Goal: Task Accomplishment & Management: Complete application form

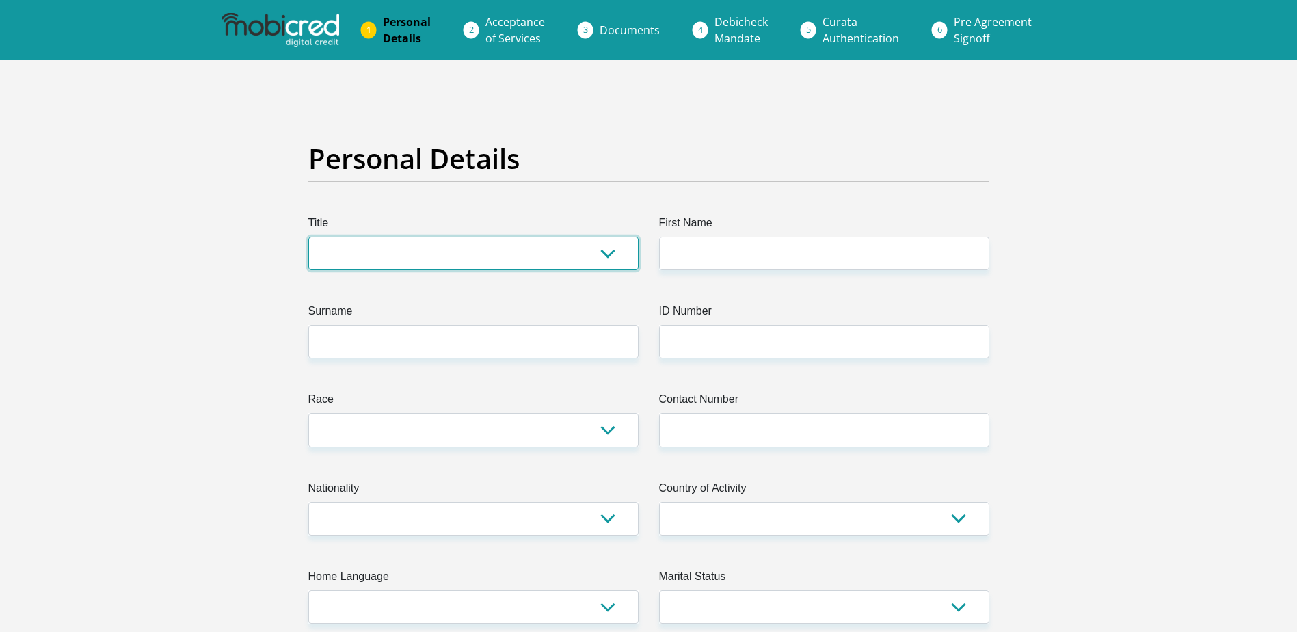
click at [364, 258] on select "Mr Ms Mrs Dr [PERSON_NAME]" at bounding box center [473, 253] width 330 height 33
select select "Ms"
click at [308, 237] on select "Mr Ms Mrs Dr [PERSON_NAME]" at bounding box center [473, 253] width 330 height 33
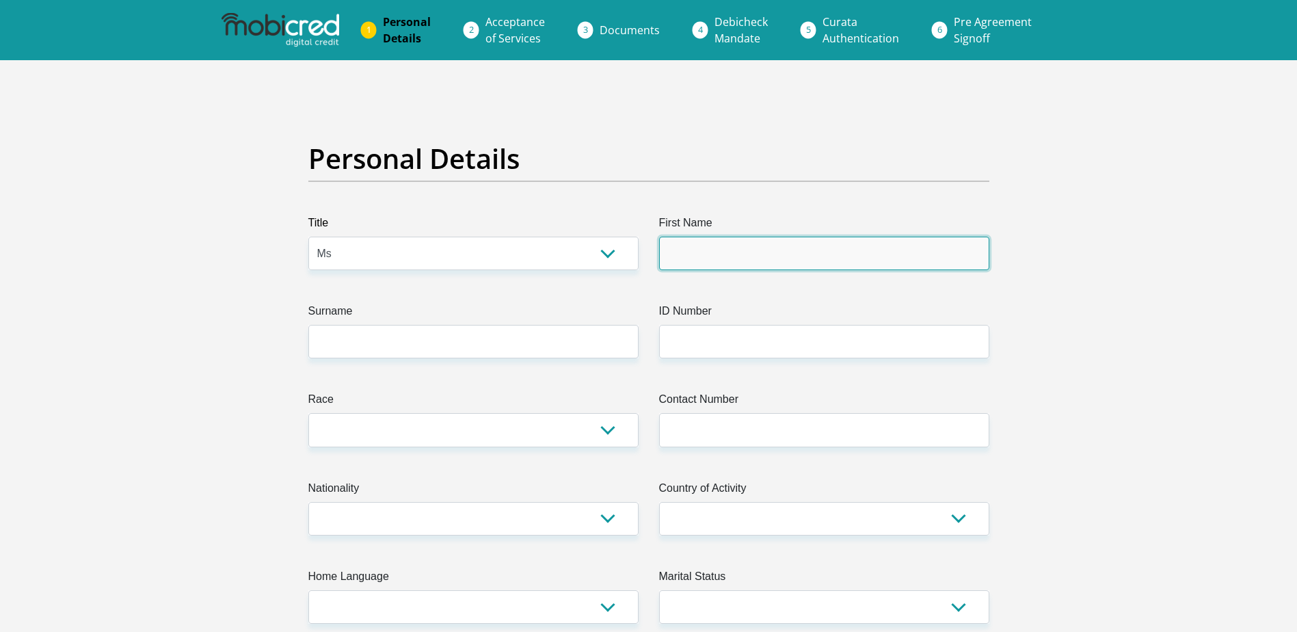
click at [724, 246] on input "First Name" at bounding box center [824, 253] width 330 height 33
type input "[PERSON_NAME]"
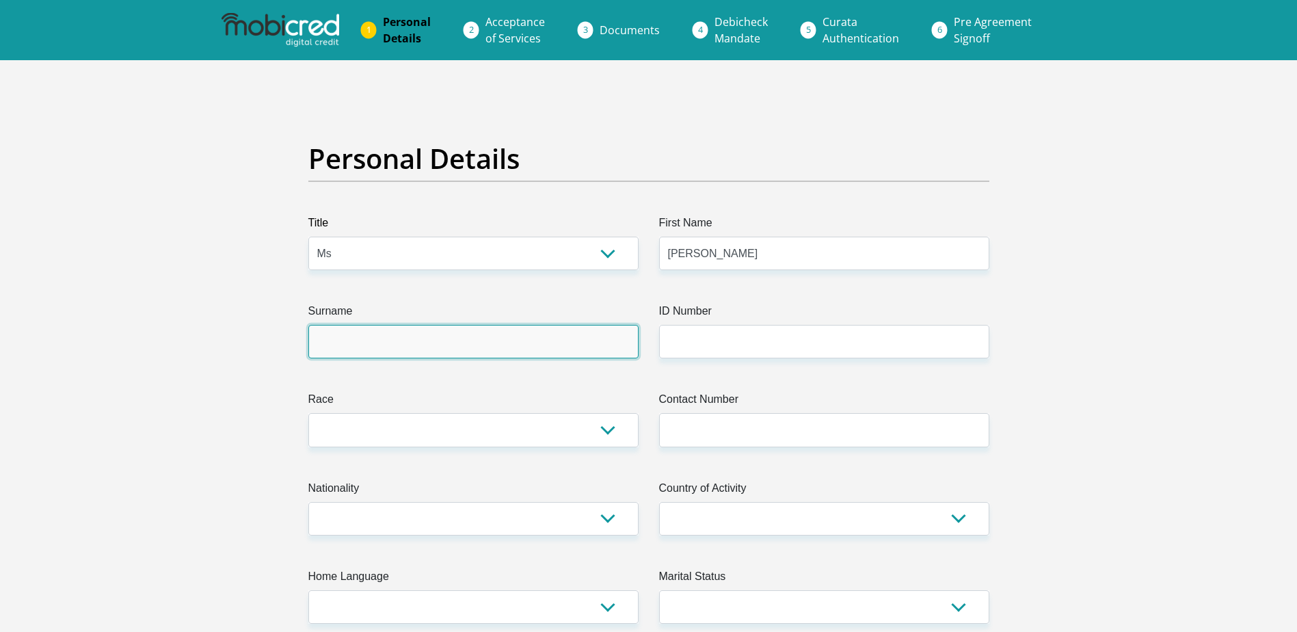
type input "Swanepoel"
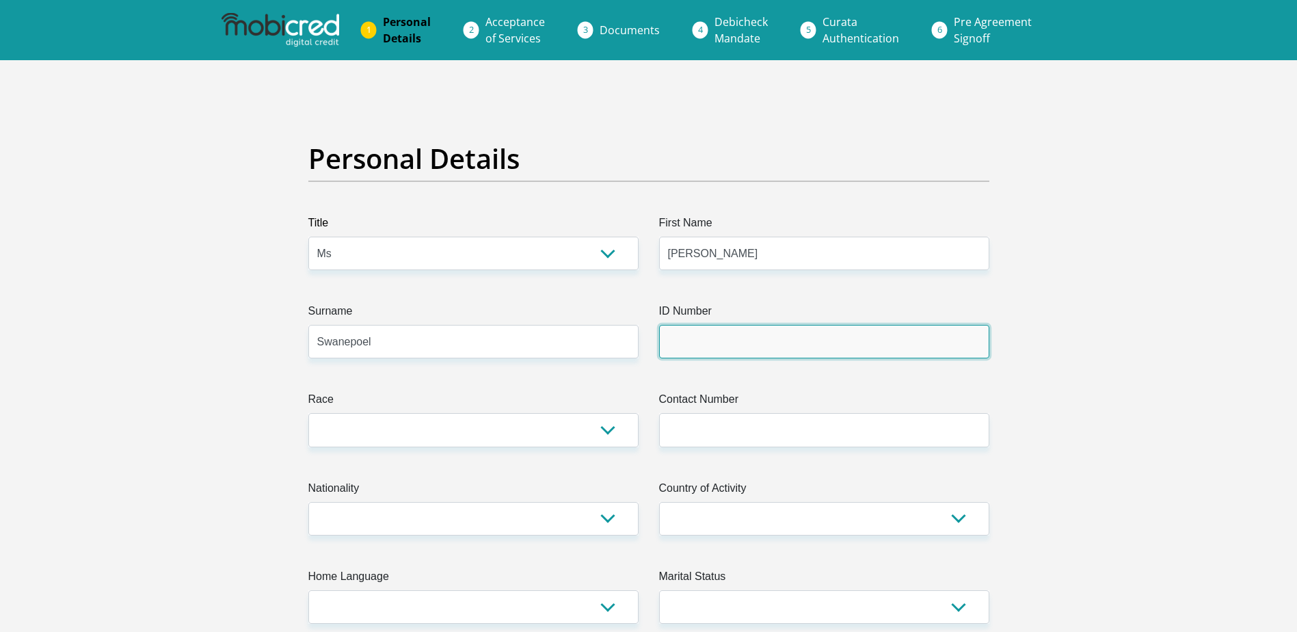
type input "0109220292089"
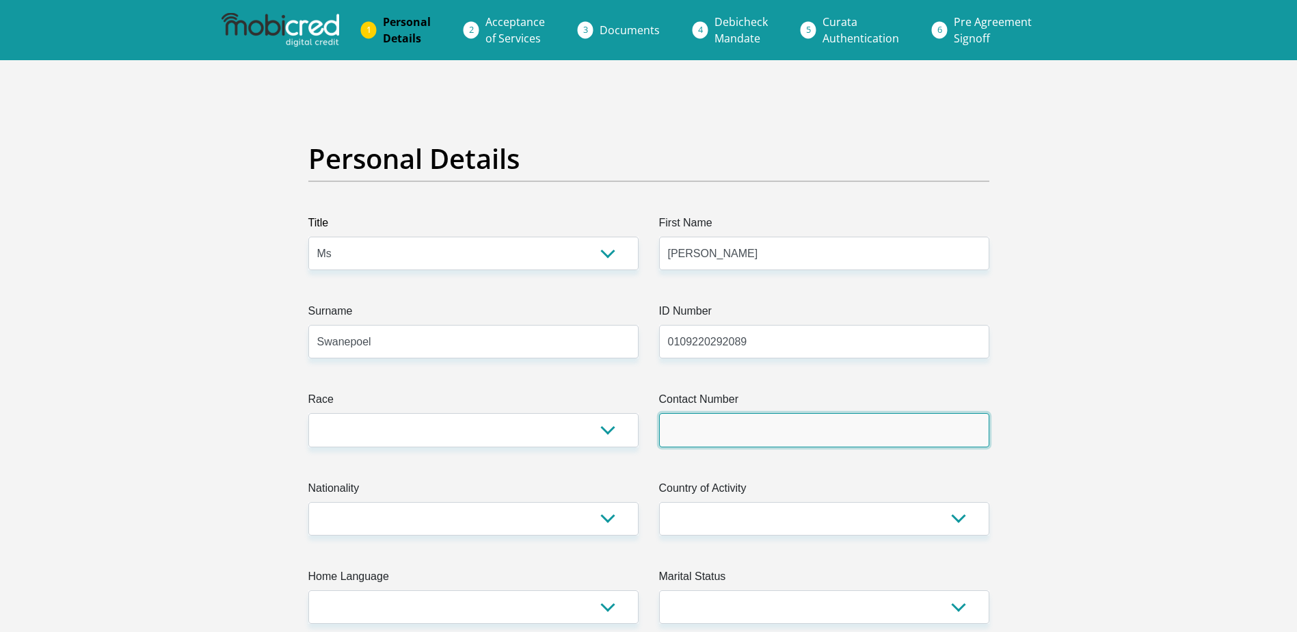
type input "0764087550"
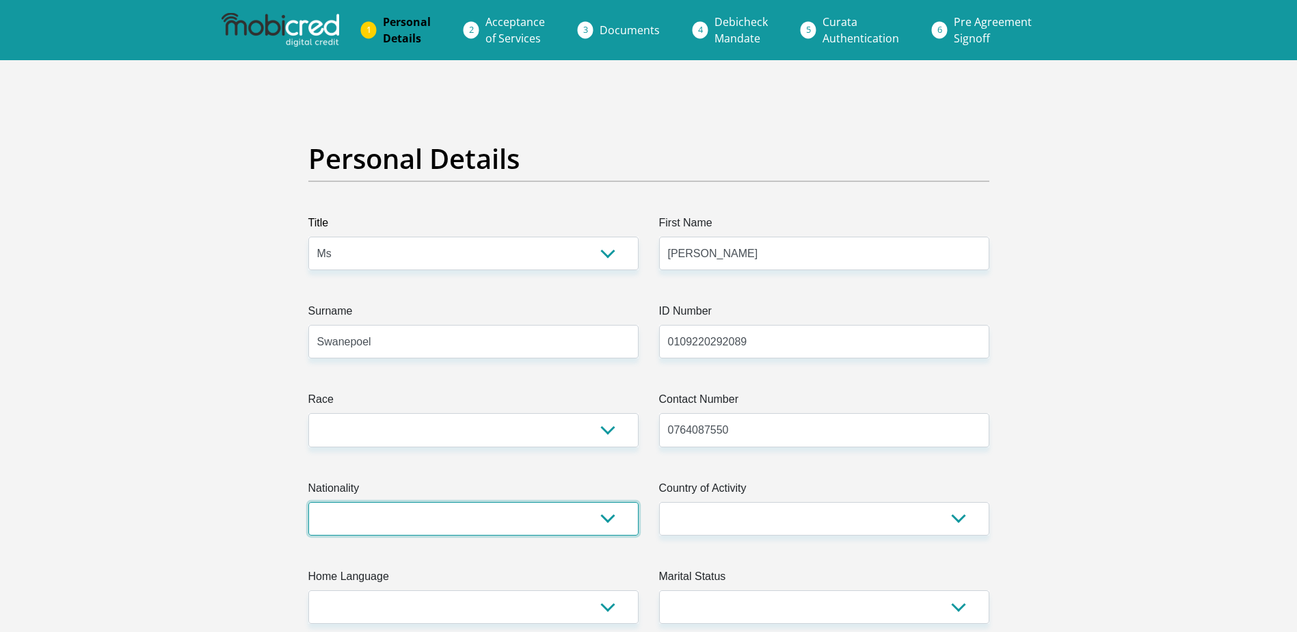
select select "ZAF"
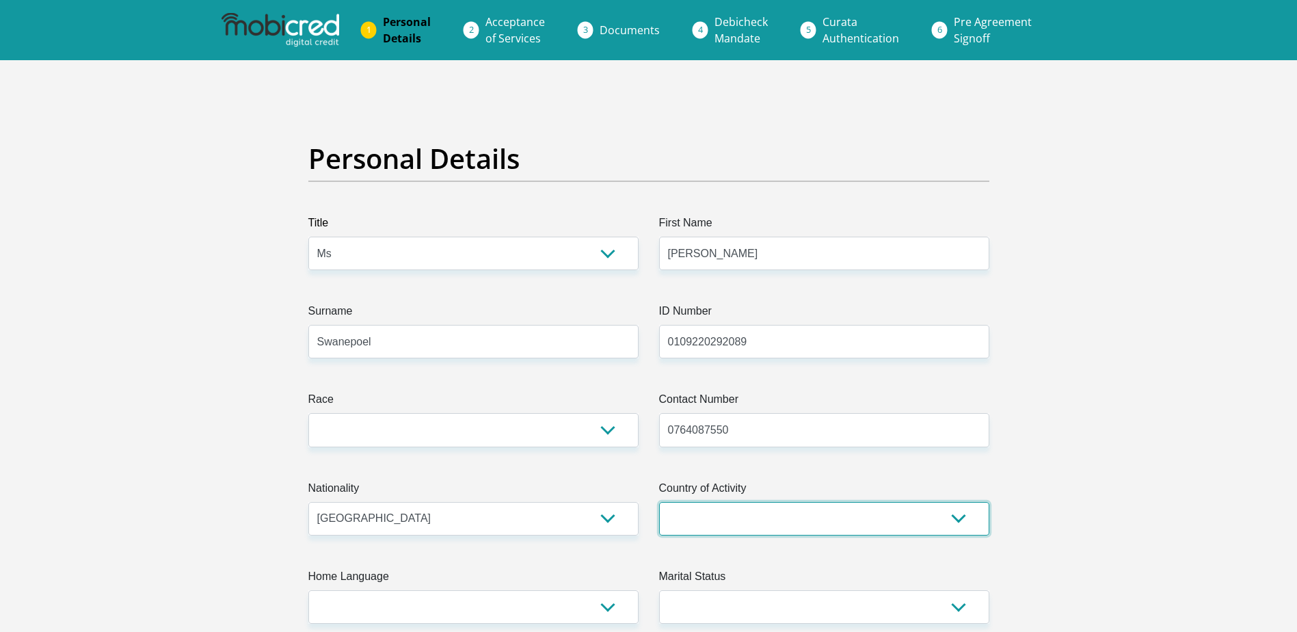
select select "ZAF"
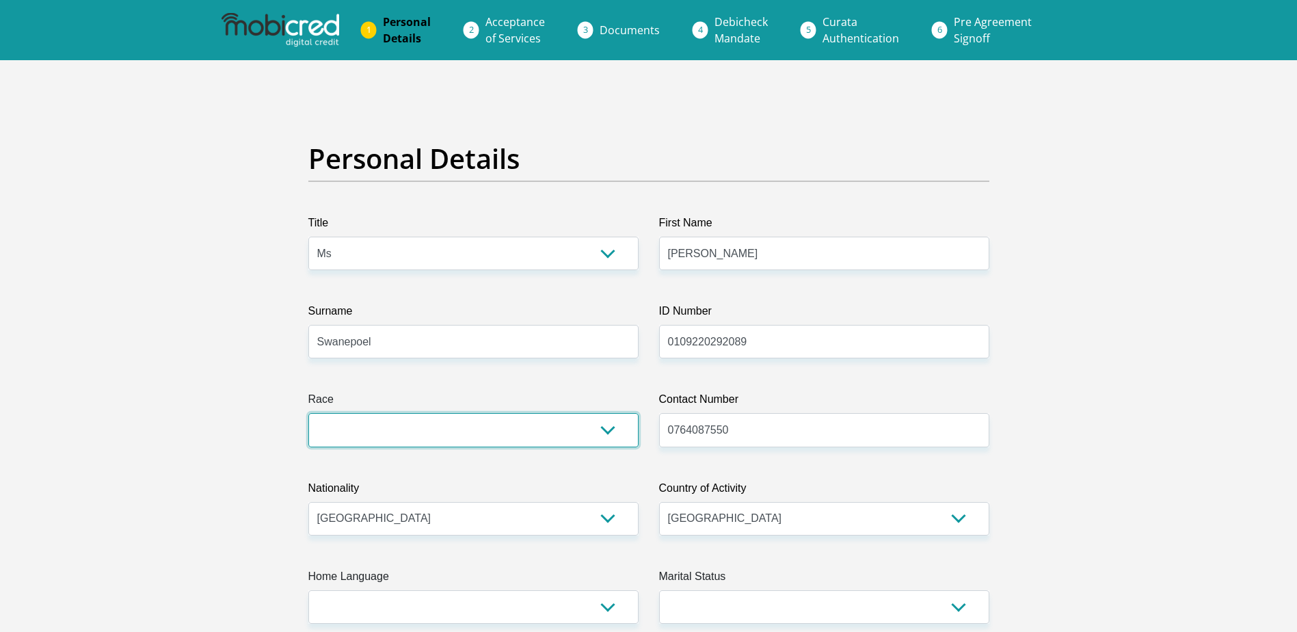
click at [547, 429] on select "Black Coloured Indian White Other" at bounding box center [473, 429] width 330 height 33
select select "4"
click at [308, 413] on select "Black Coloured Indian White Other" at bounding box center [473, 429] width 330 height 33
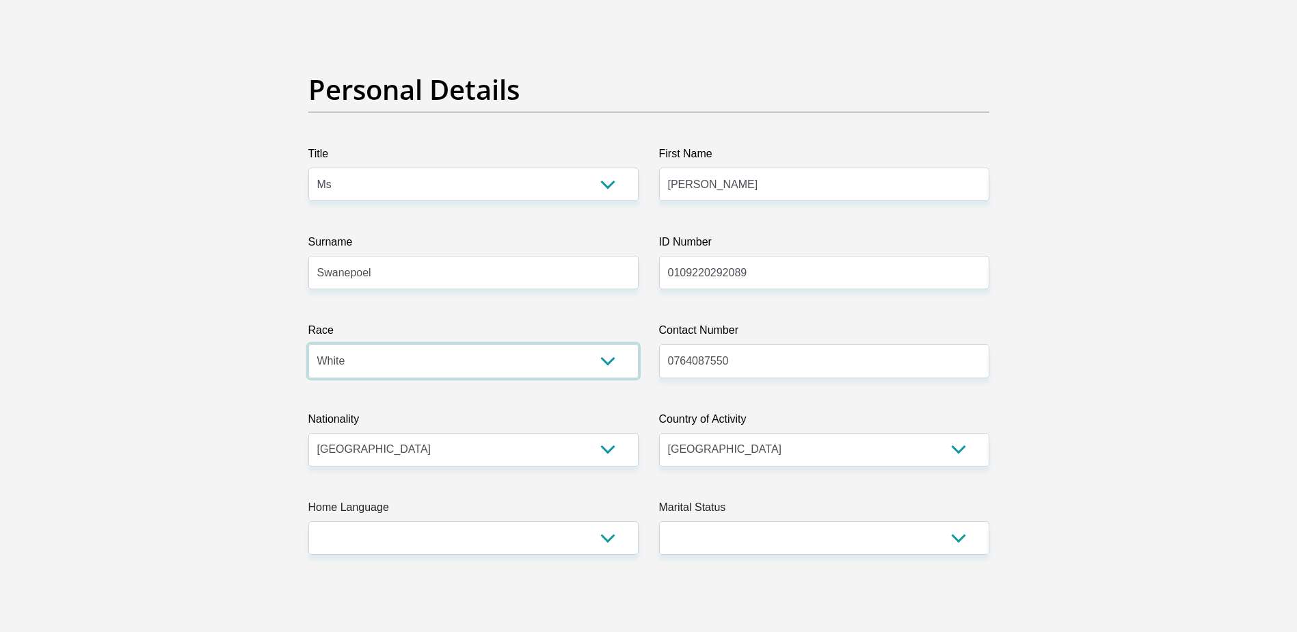
scroll to position [114, 0]
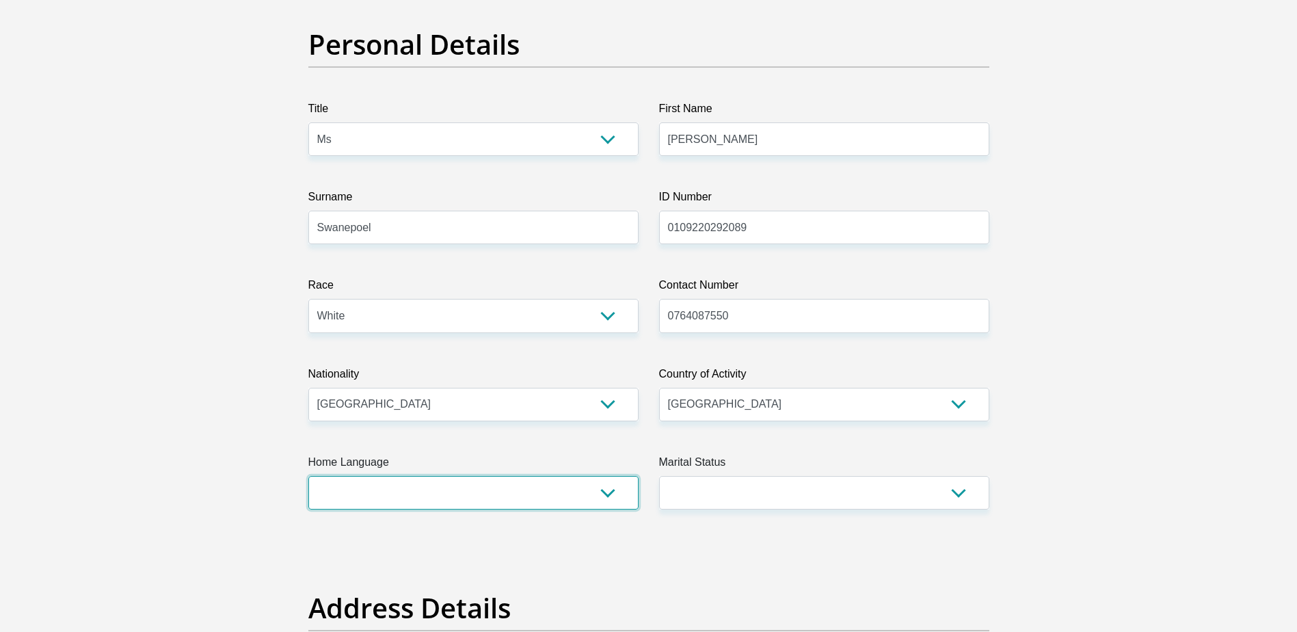
click at [503, 500] on select "Afrikaans English Sepedi South Ndebele Southern Sotho Swati Tsonga Tswana Venda…" at bounding box center [473, 492] width 330 height 33
select select "afr"
click at [308, 476] on select "Afrikaans English Sepedi South Ndebele Southern Sotho Swati Tsonga Tswana Venda…" at bounding box center [473, 492] width 330 height 33
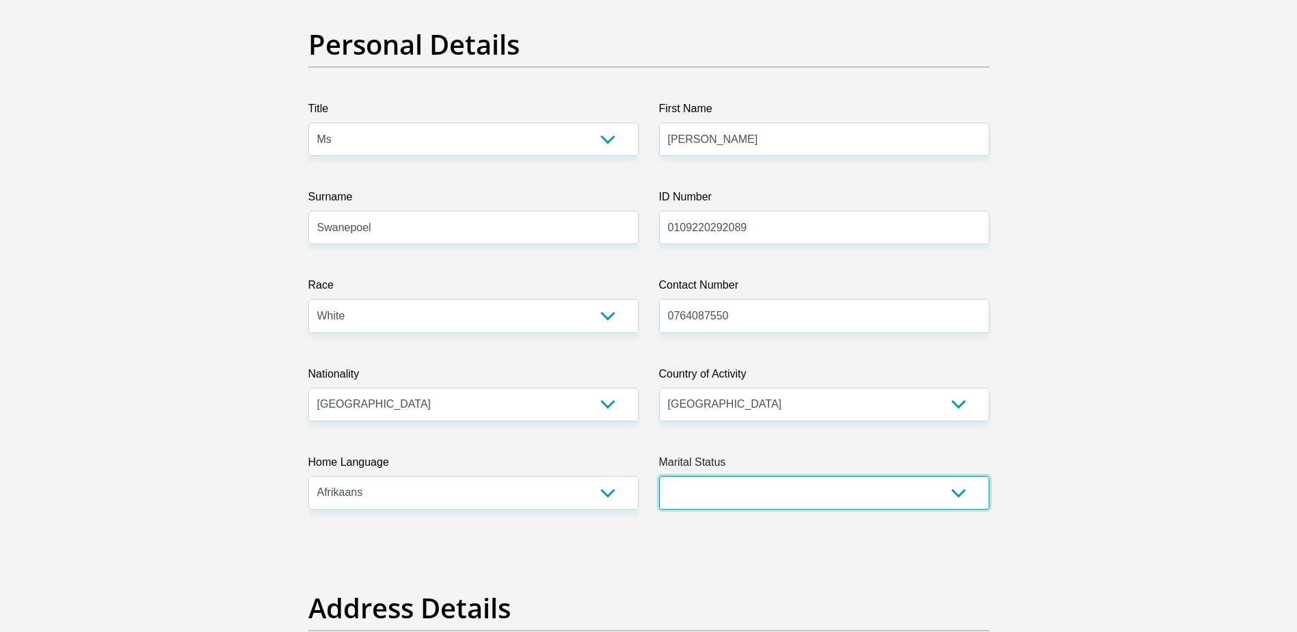
click at [770, 490] on select "Married ANC Single Divorced Widowed Married COP or Customary Law" at bounding box center [824, 492] width 330 height 33
select select "2"
click at [659, 476] on select "Married ANC Single Divorced Widowed Married COP or Customary Law" at bounding box center [824, 492] width 330 height 33
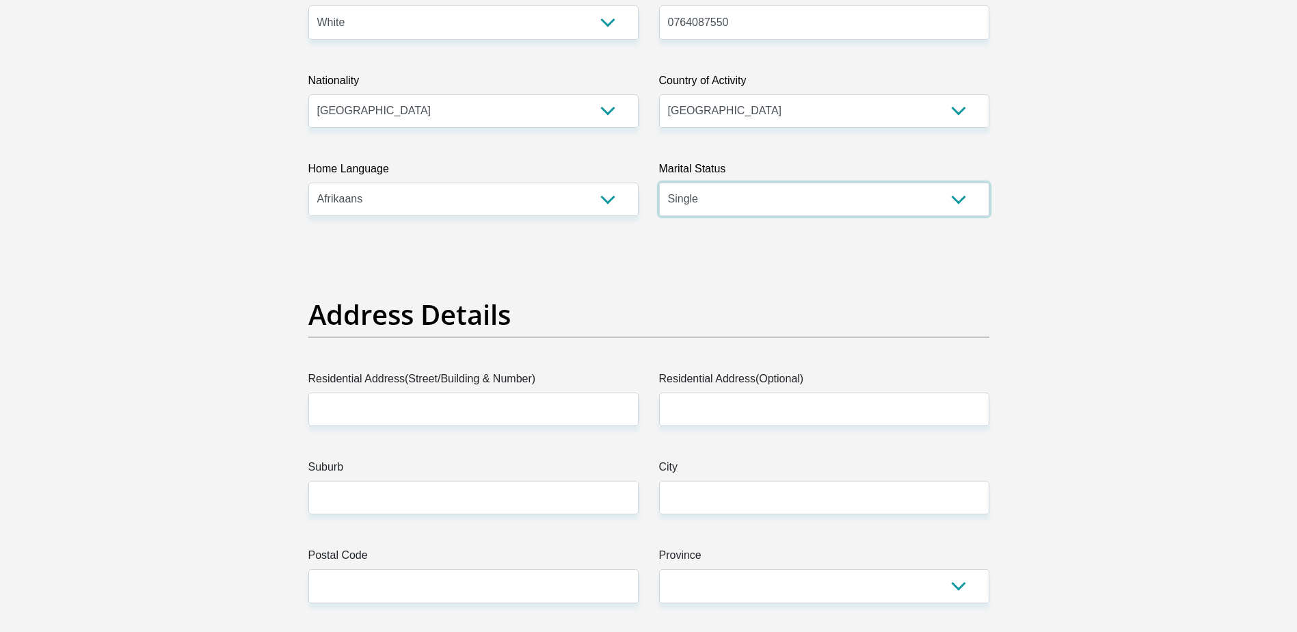
scroll to position [456, 0]
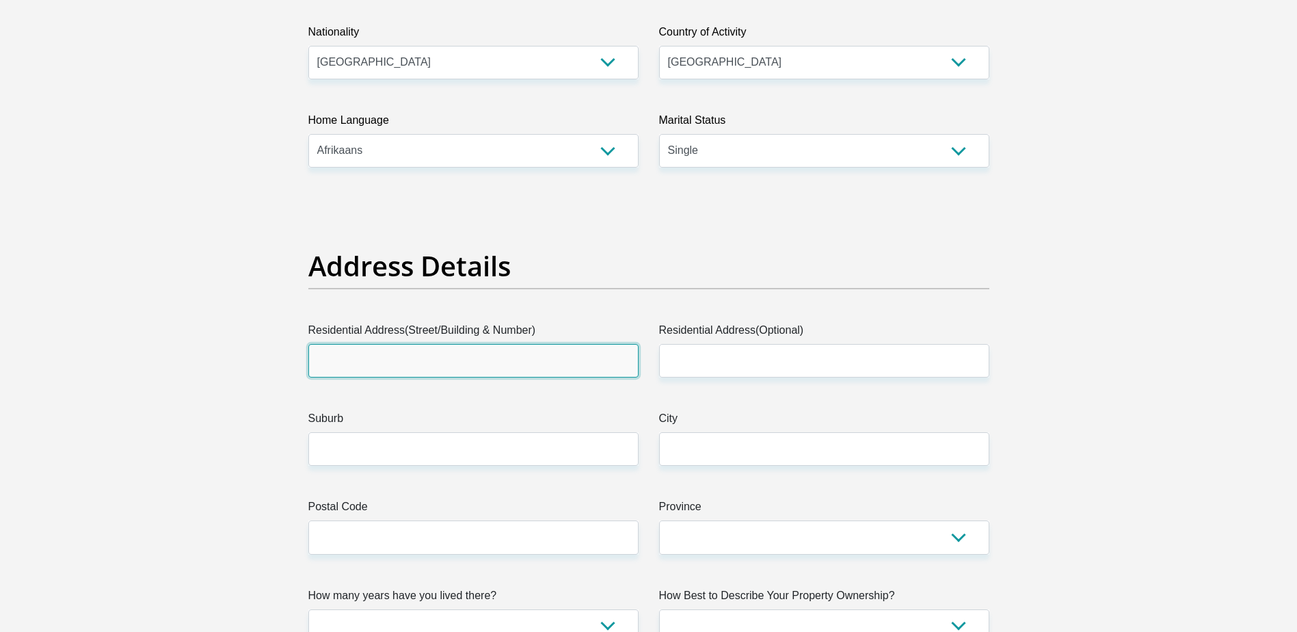
click at [475, 371] on input "Residential Address(Street/Building & Number)" at bounding box center [473, 360] width 330 height 33
type input "[STREET_ADDRESS][PERSON_NAME]"
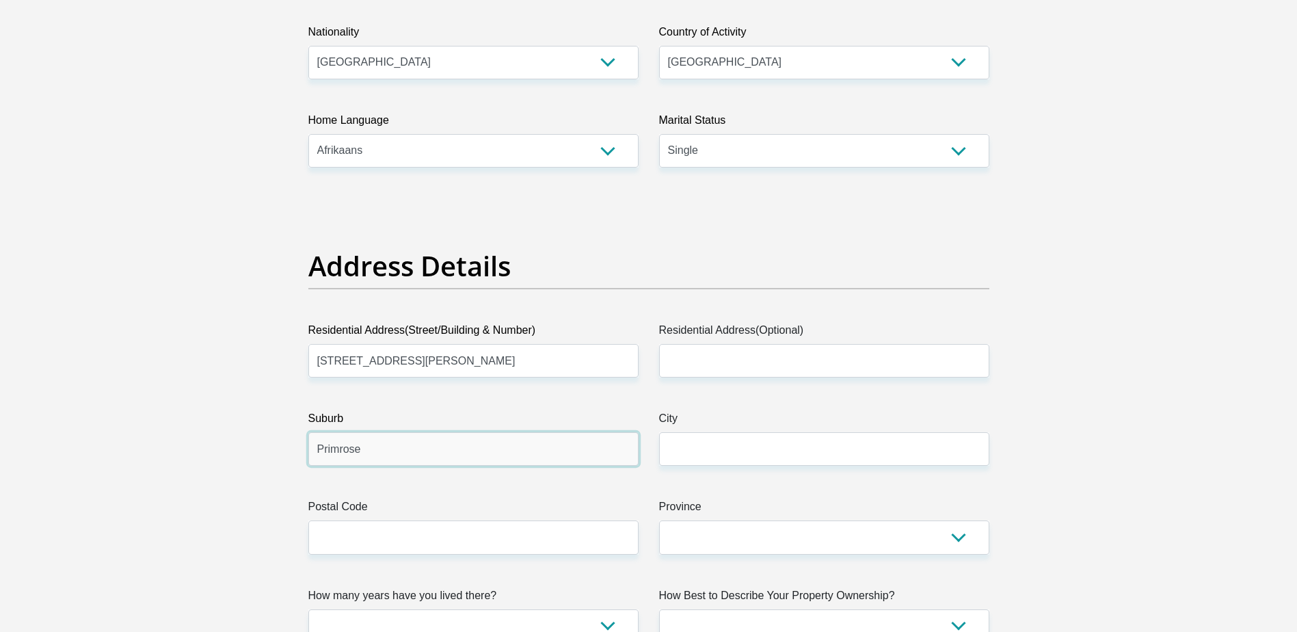
type input "Primrose"
type input "Germiston"
type input "1401"
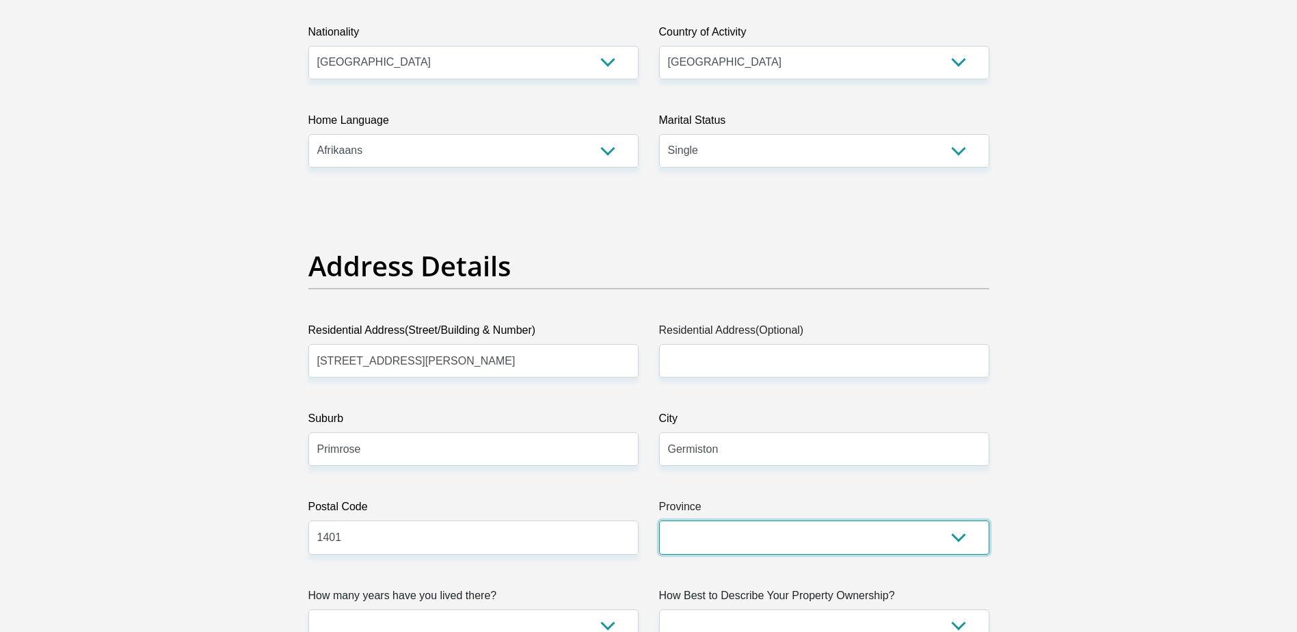
select select "Gauteng"
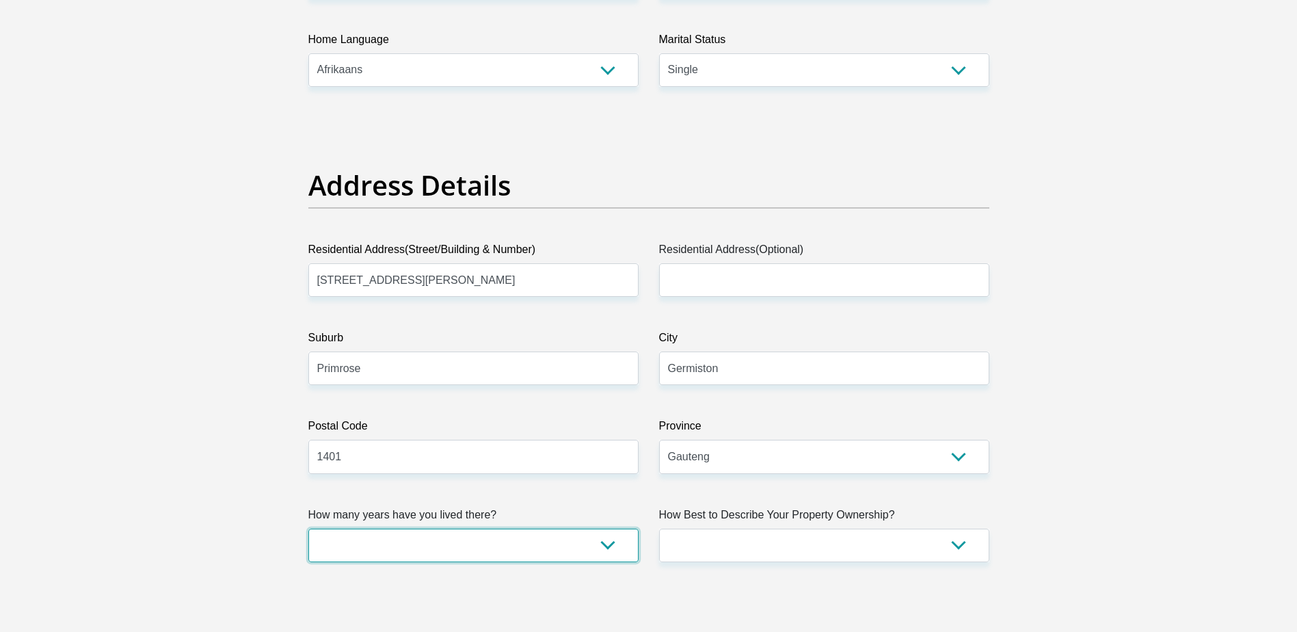
scroll to position [580, 0]
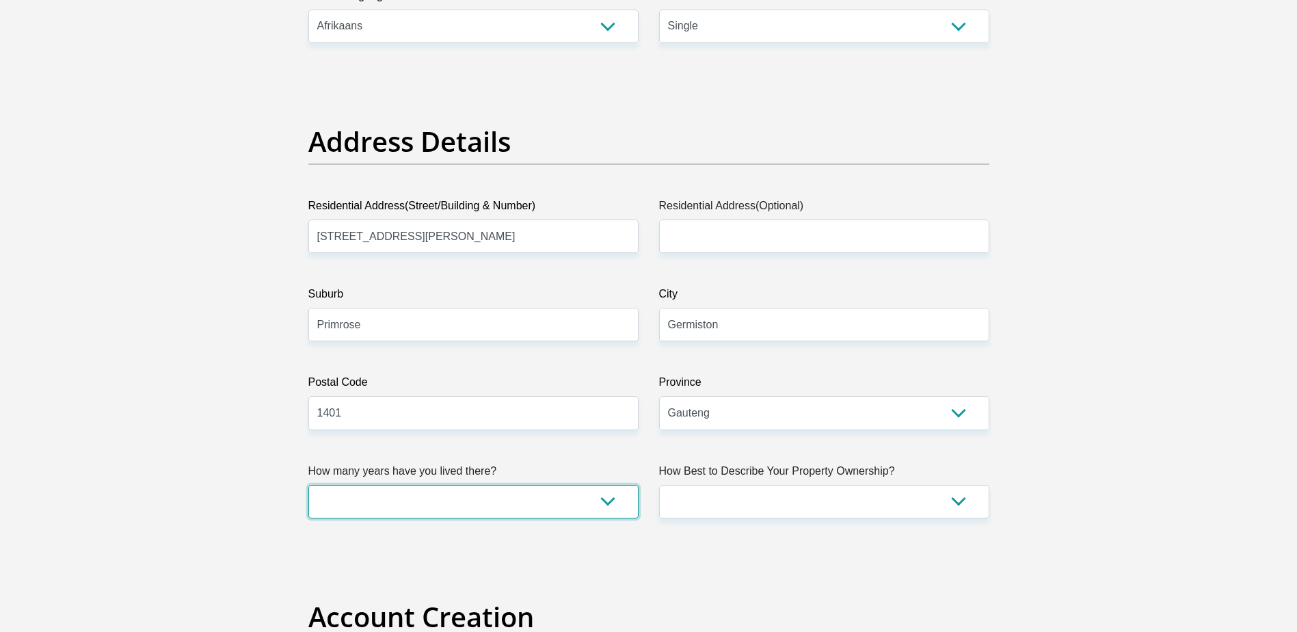
click at [517, 494] on select "less than 1 year 1-3 years 3-5 years 5+ years" at bounding box center [473, 501] width 330 height 33
select select "5"
click at [308, 485] on select "less than 1 year 1-3 years 3-5 years 5+ years" at bounding box center [473, 501] width 330 height 33
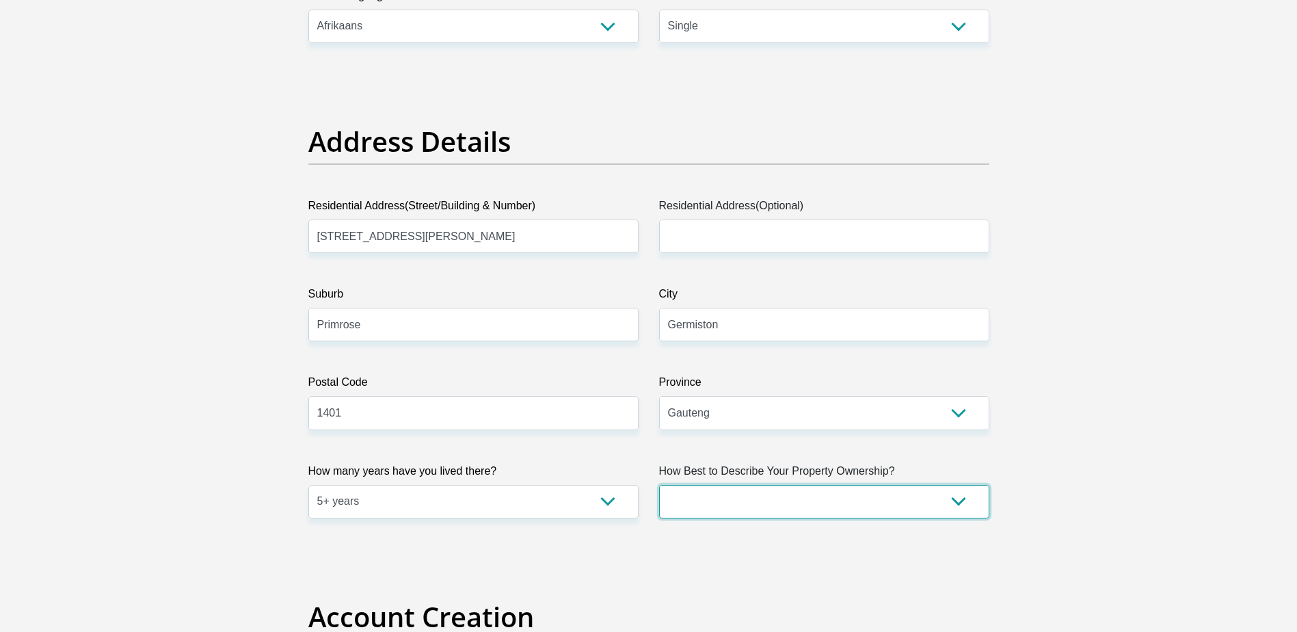
click at [747, 500] on select "Owned Rented Family Owned Company Dwelling" at bounding box center [824, 501] width 330 height 33
select select "parents"
click at [659, 485] on select "Owned Rented Family Owned Company Dwelling" at bounding box center [824, 501] width 330 height 33
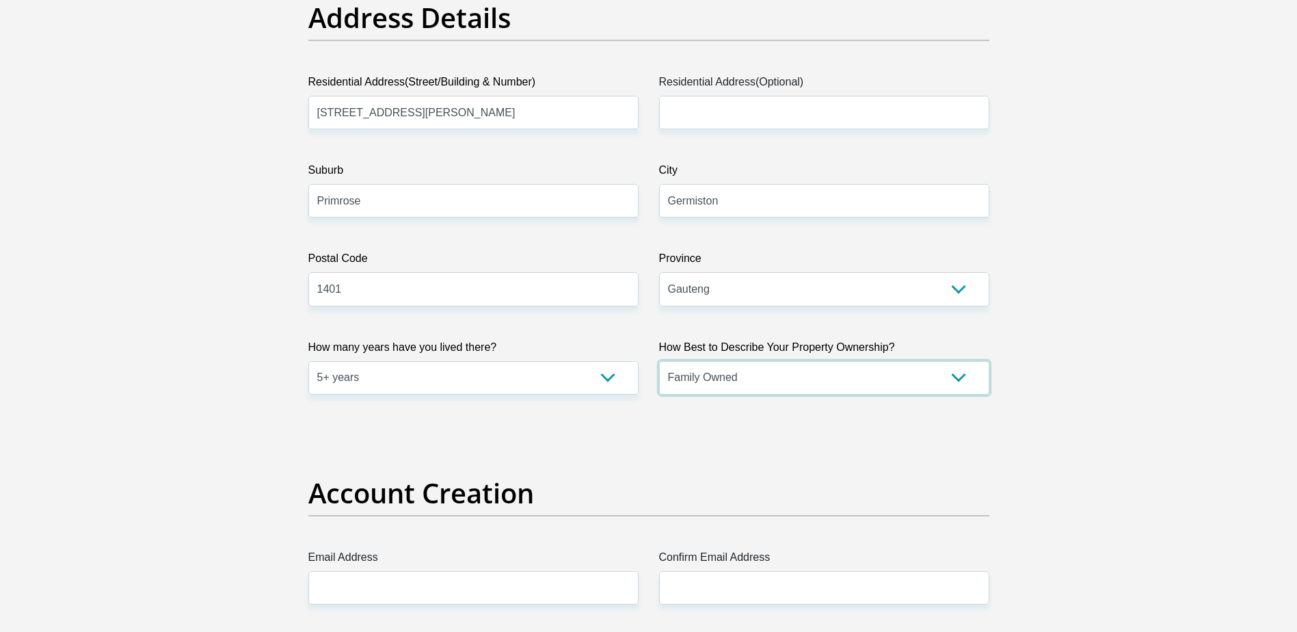
scroll to position [809, 0]
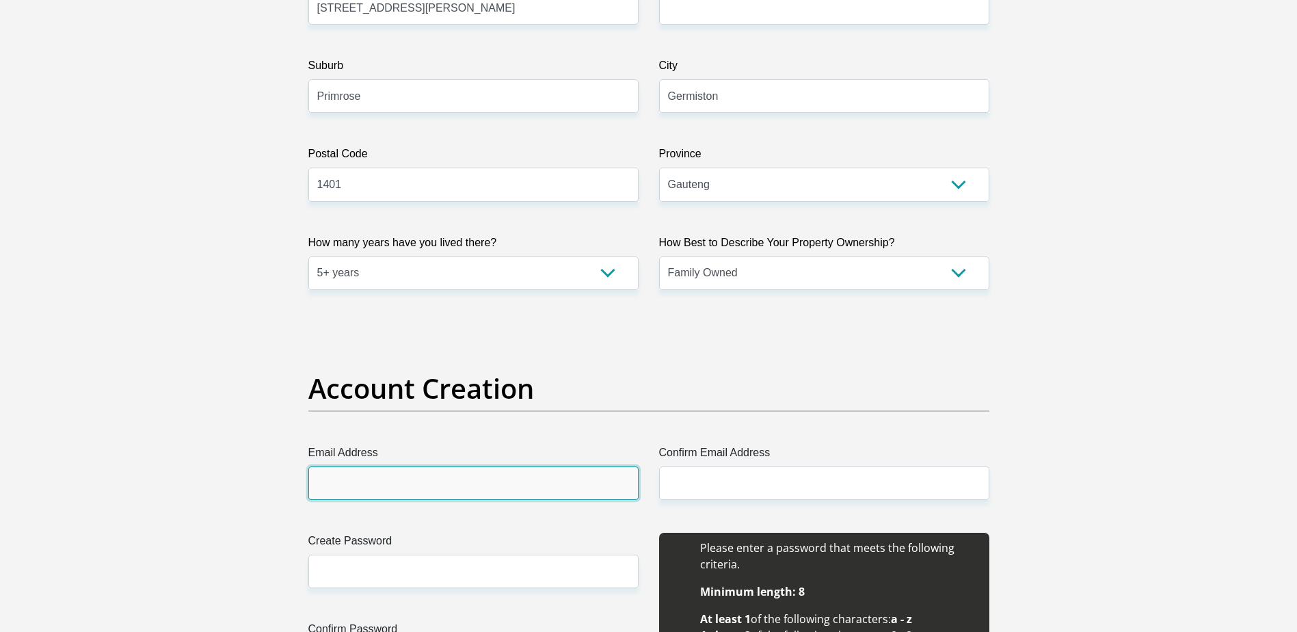
click at [573, 478] on input "Email Address" at bounding box center [473, 482] width 330 height 33
click at [485, 479] on input "Email Address" at bounding box center [473, 482] width 330 height 33
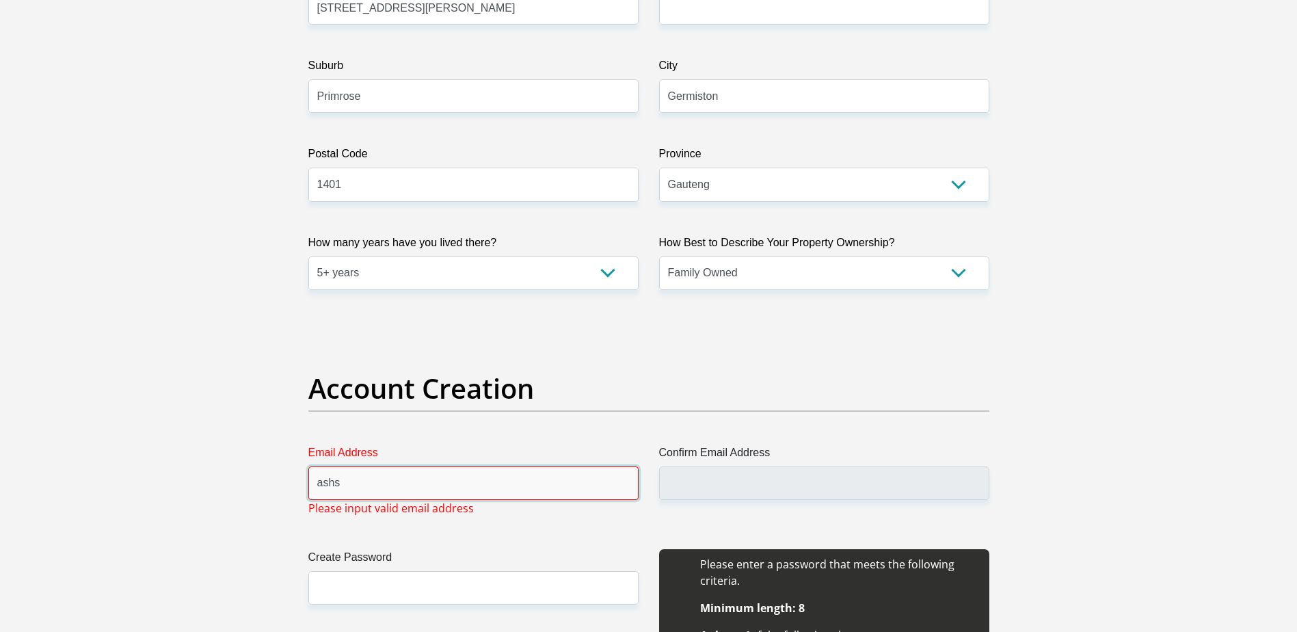
type input "[EMAIL_ADDRESS][DOMAIN_NAME]"
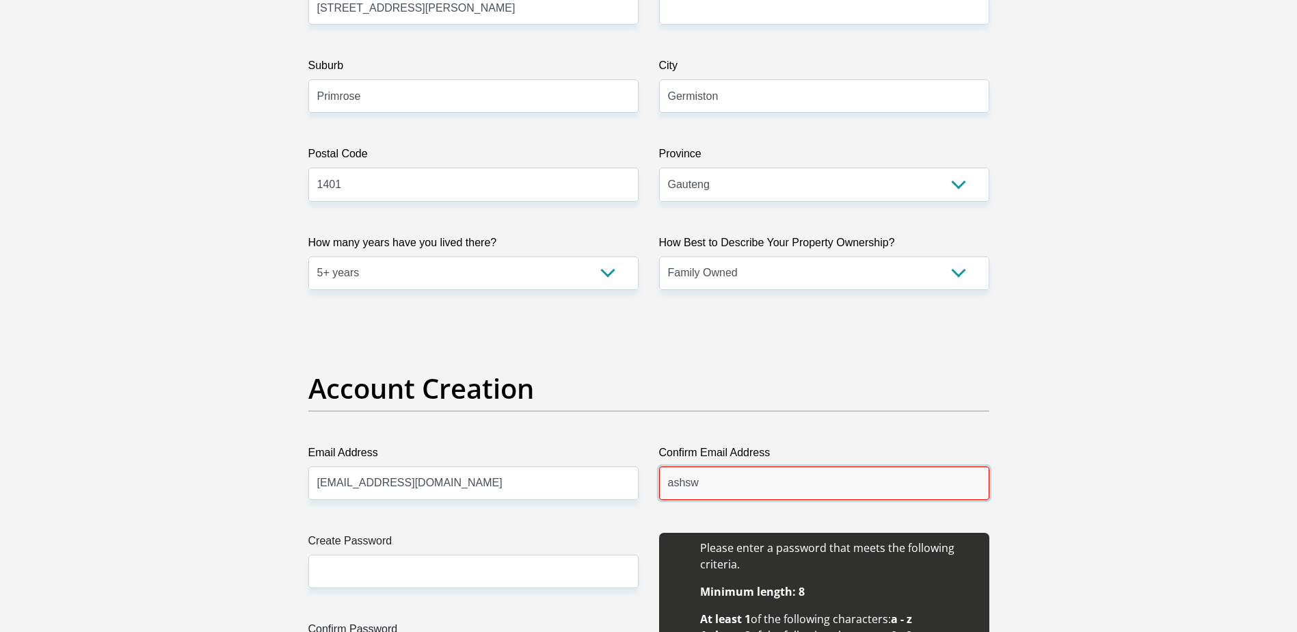
type input "[EMAIL_ADDRESS][DOMAIN_NAME]"
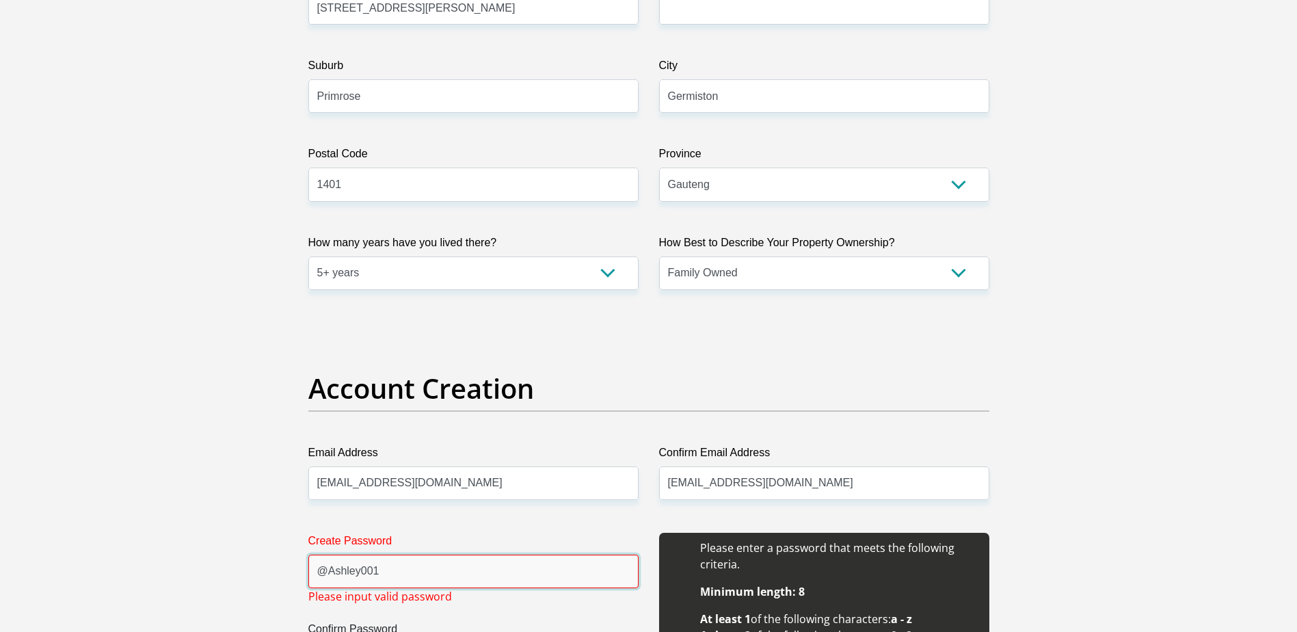
scroll to position [922, 0]
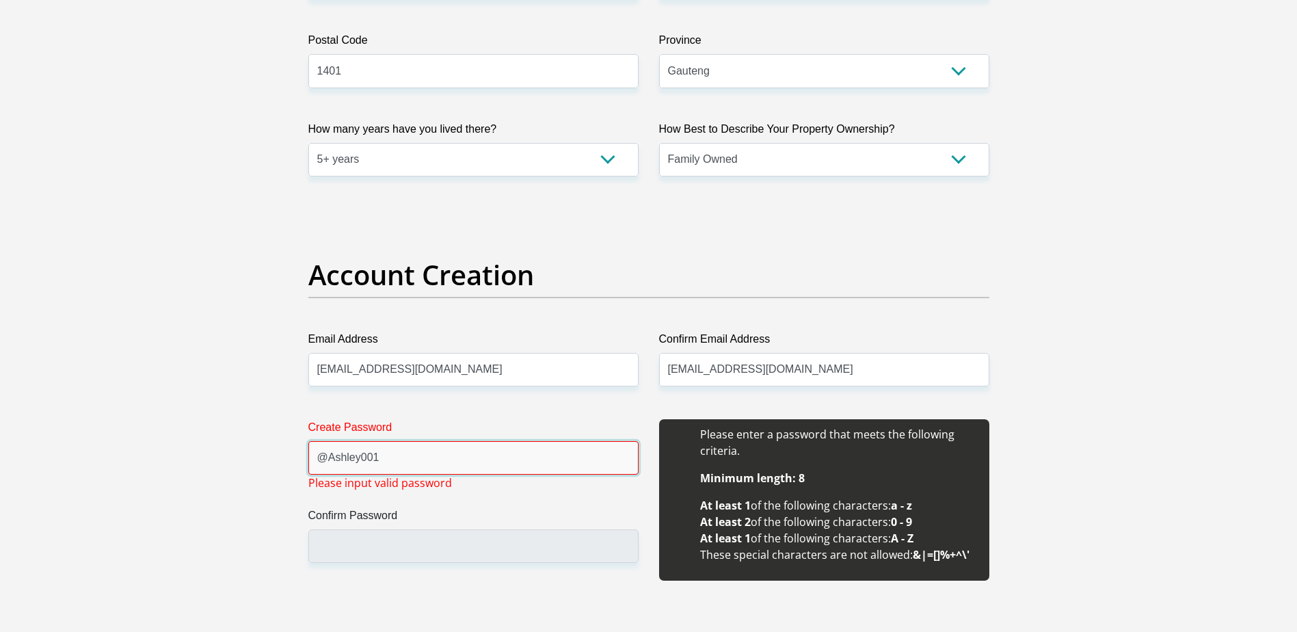
click at [327, 457] on input "@Ashley001" at bounding box center [473, 457] width 330 height 33
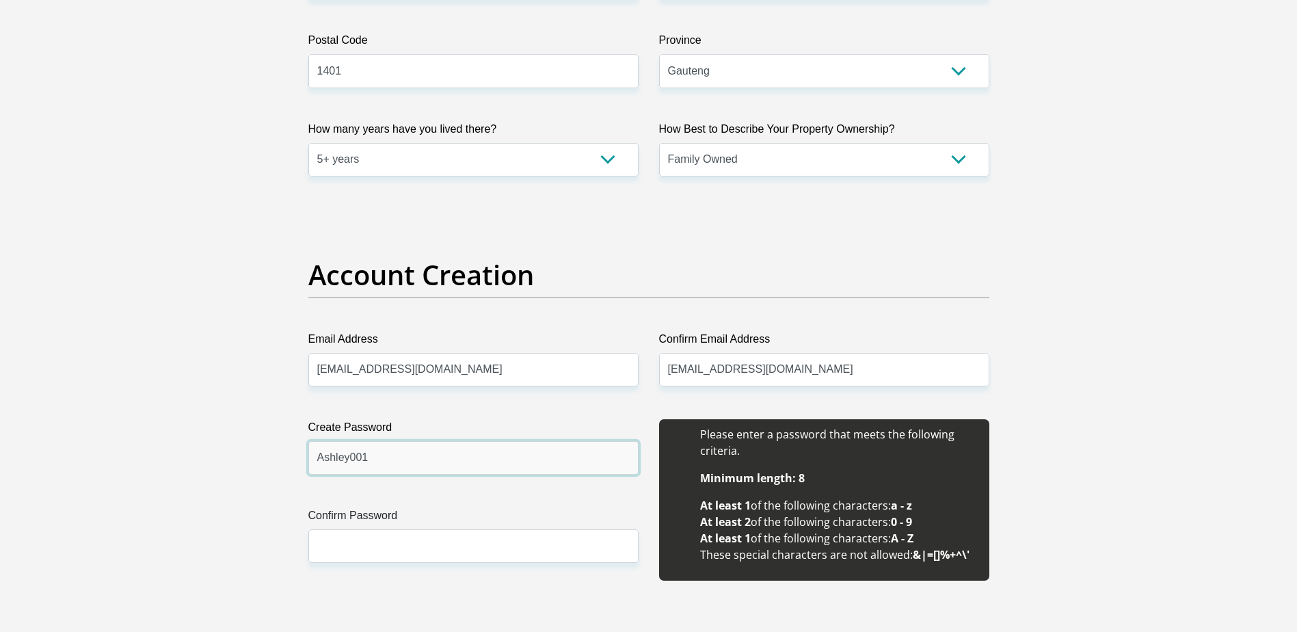
click at [346, 461] on input "Ashley001" at bounding box center [473, 457] width 330 height 33
type input "Ashley2001"
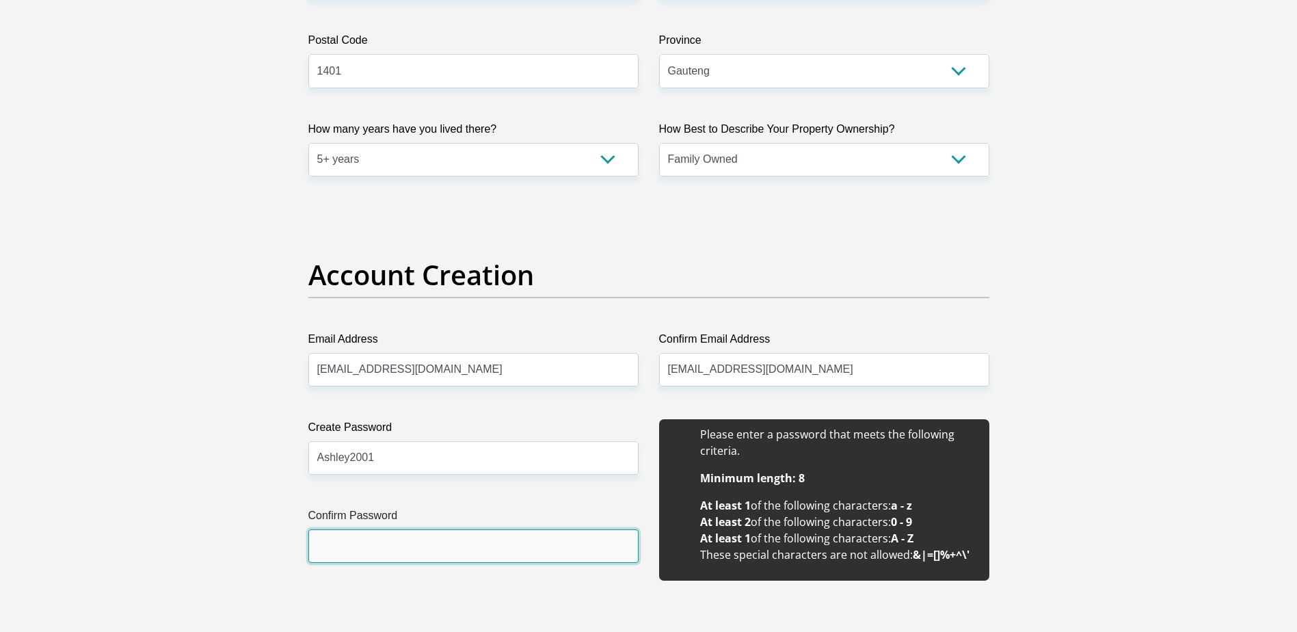
click at [390, 530] on input "Confirm Password" at bounding box center [473, 545] width 330 height 33
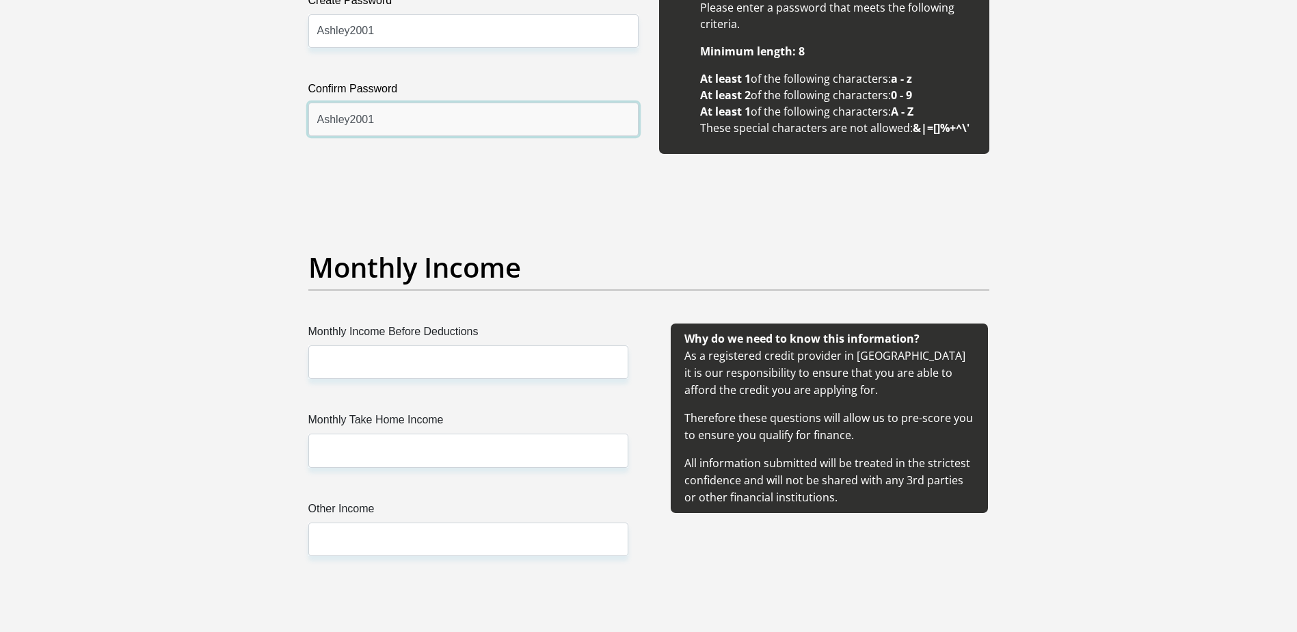
scroll to position [1378, 0]
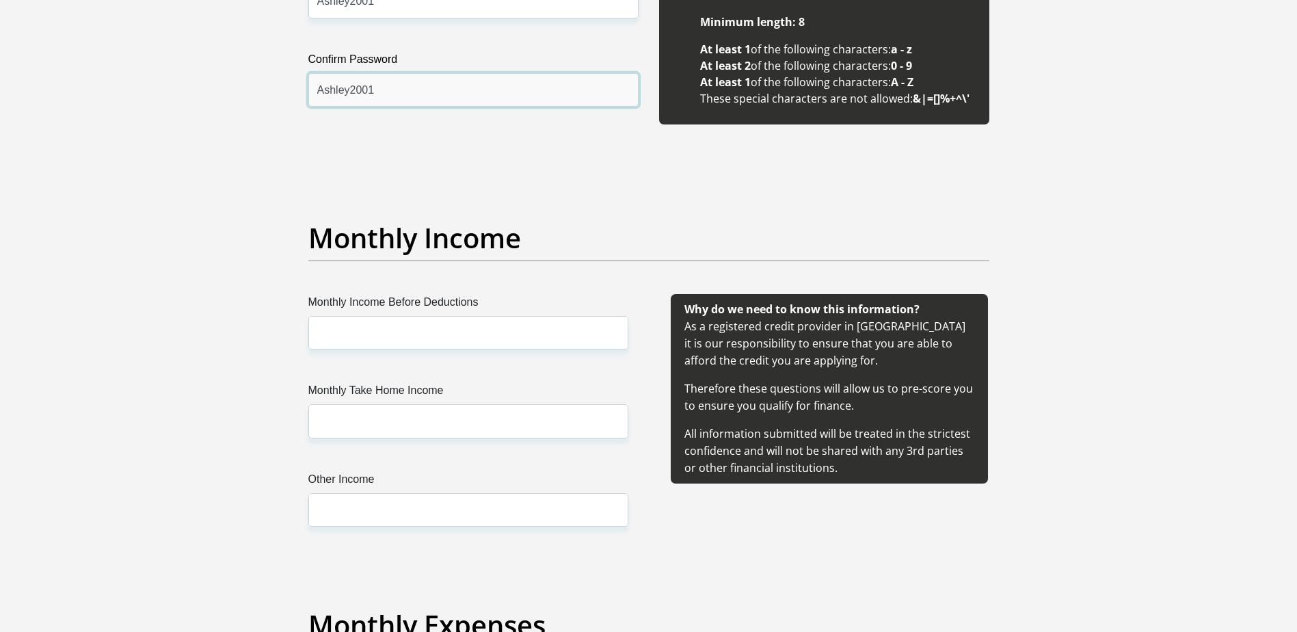
type input "Ashley2001"
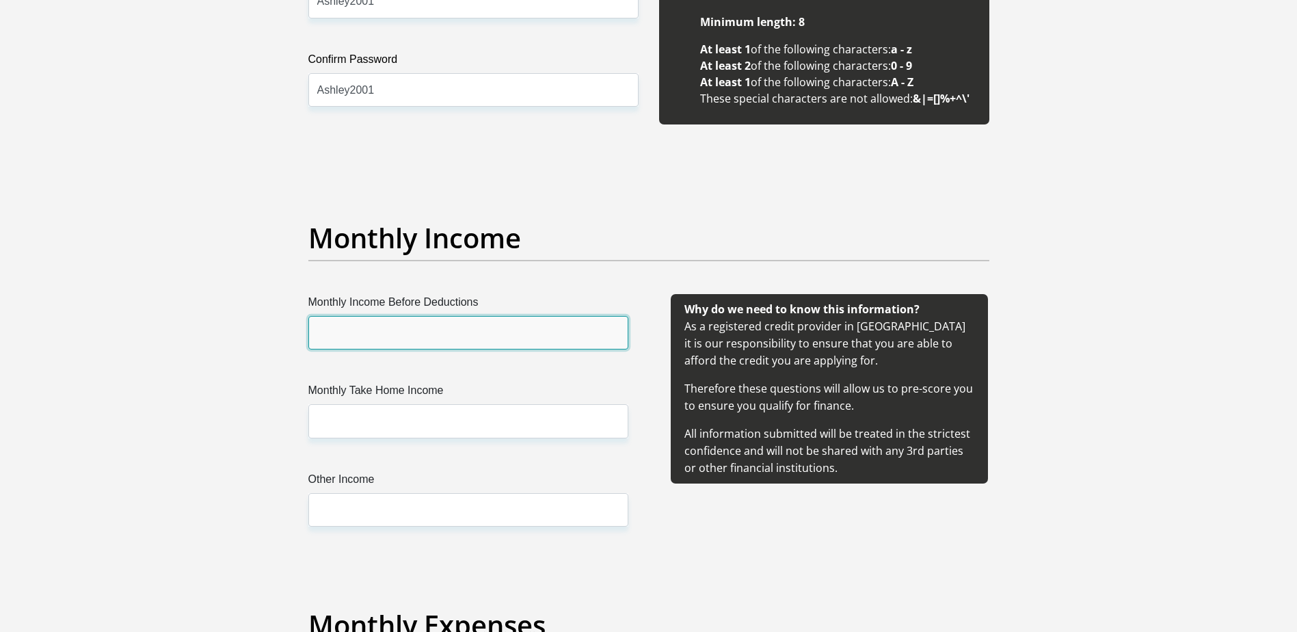
click at [434, 345] on input "Monthly Income Before Deductions" at bounding box center [468, 332] width 320 height 33
click at [418, 317] on input "Monthly Income Before Deductions" at bounding box center [468, 332] width 320 height 33
type input "15900"
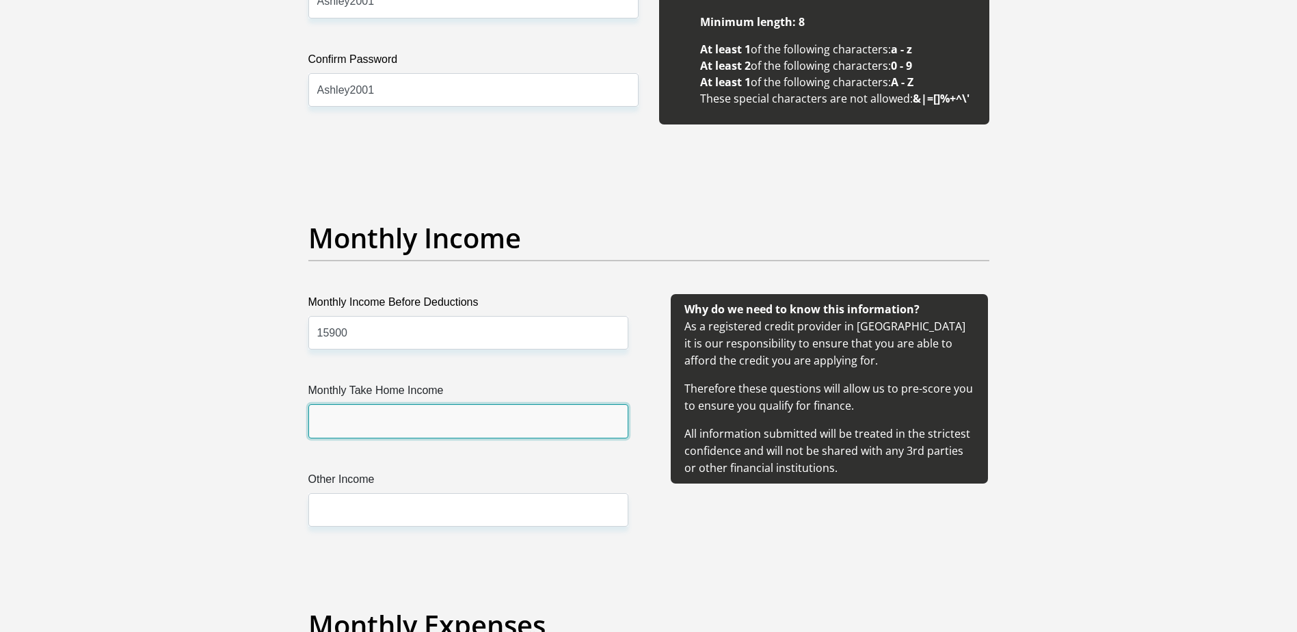
click at [416, 413] on input "Monthly Take Home Income" at bounding box center [468, 420] width 320 height 33
type input "13600"
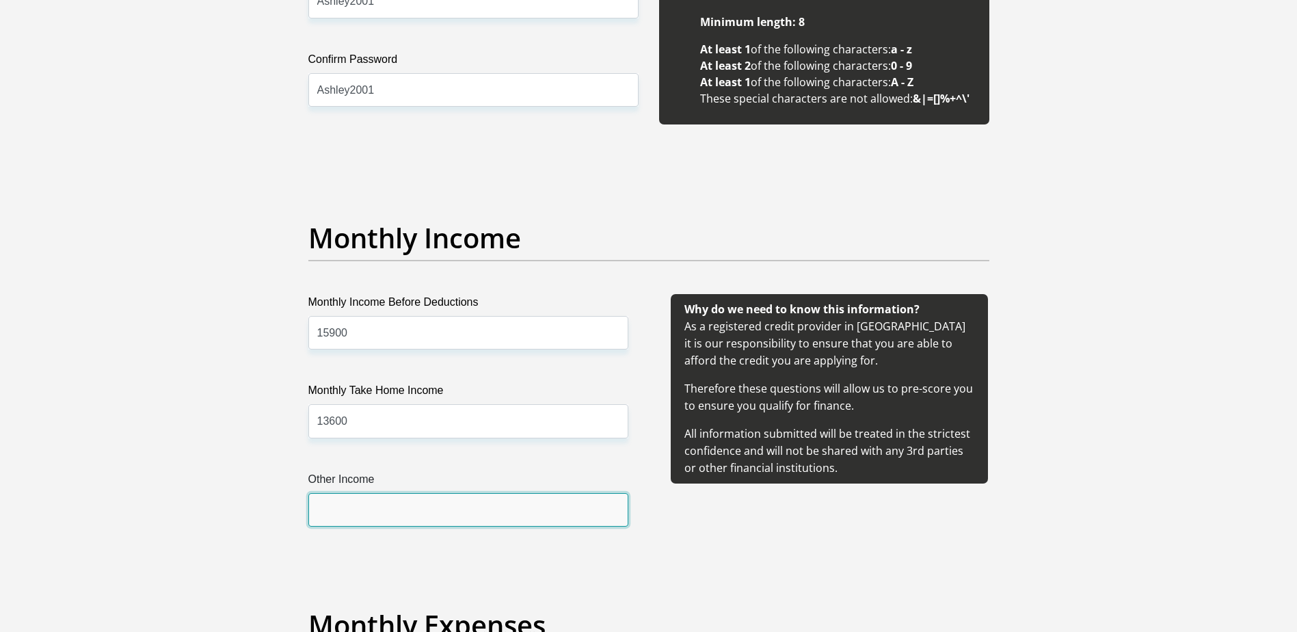
click at [460, 498] on input "Other Income" at bounding box center [468, 509] width 320 height 33
type input "0"
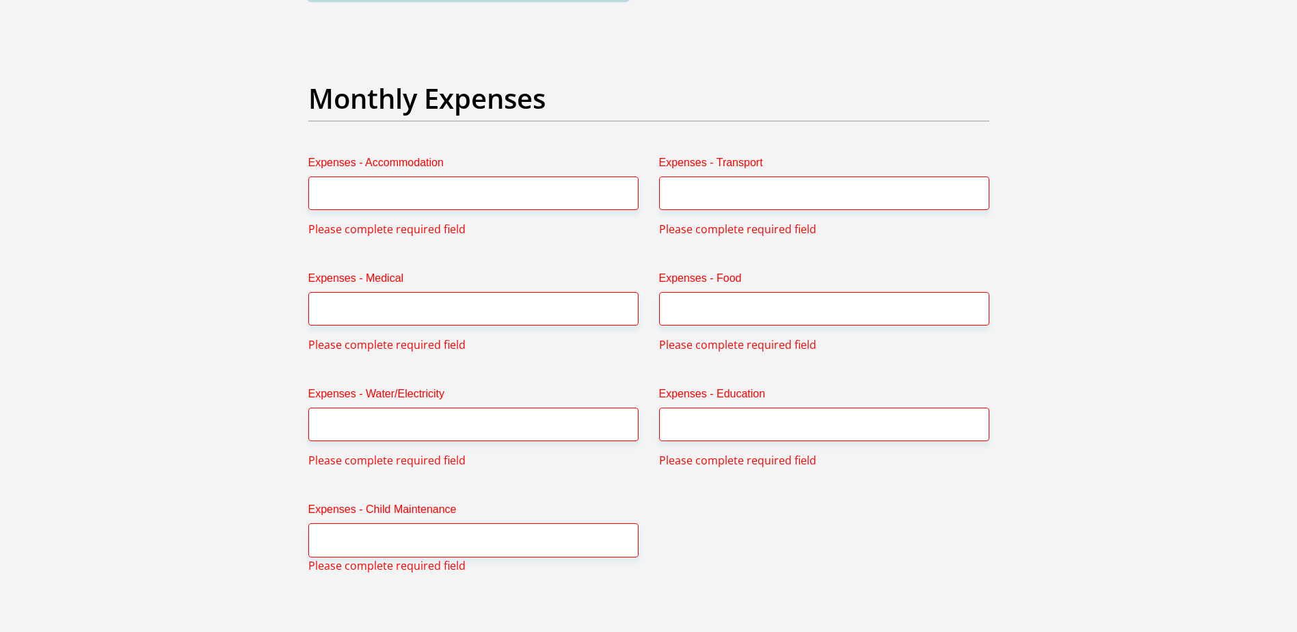
scroll to position [1920, 0]
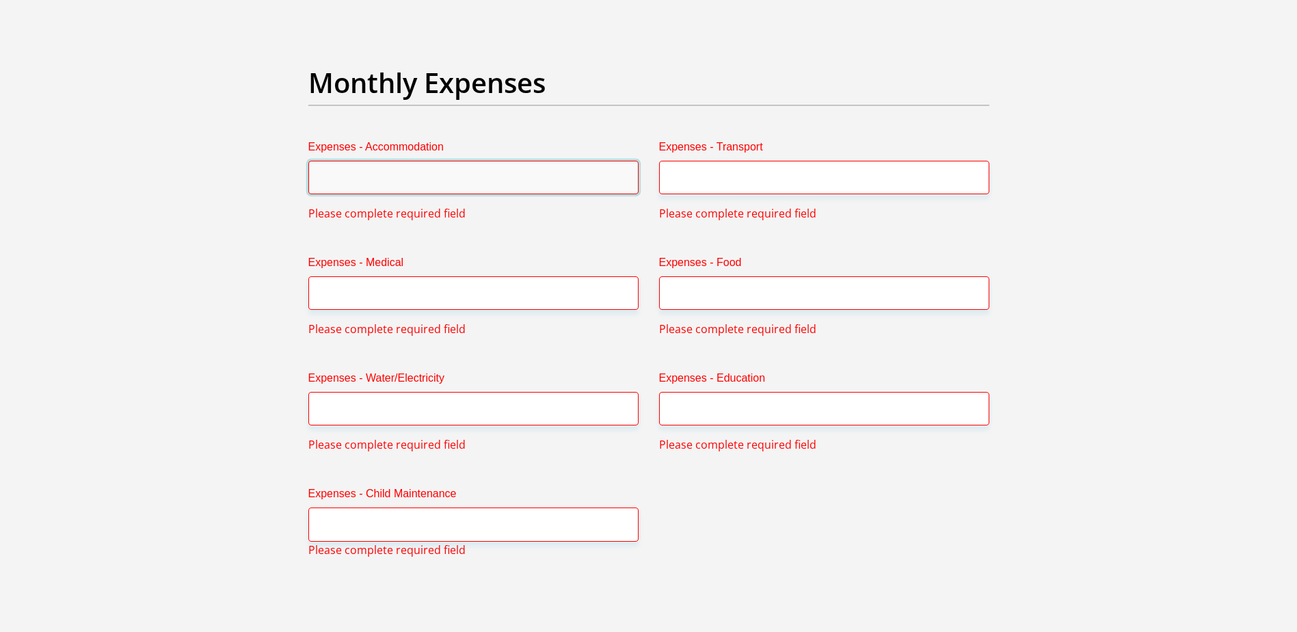
click at [496, 176] on input "Expenses - Accommodation" at bounding box center [473, 177] width 330 height 33
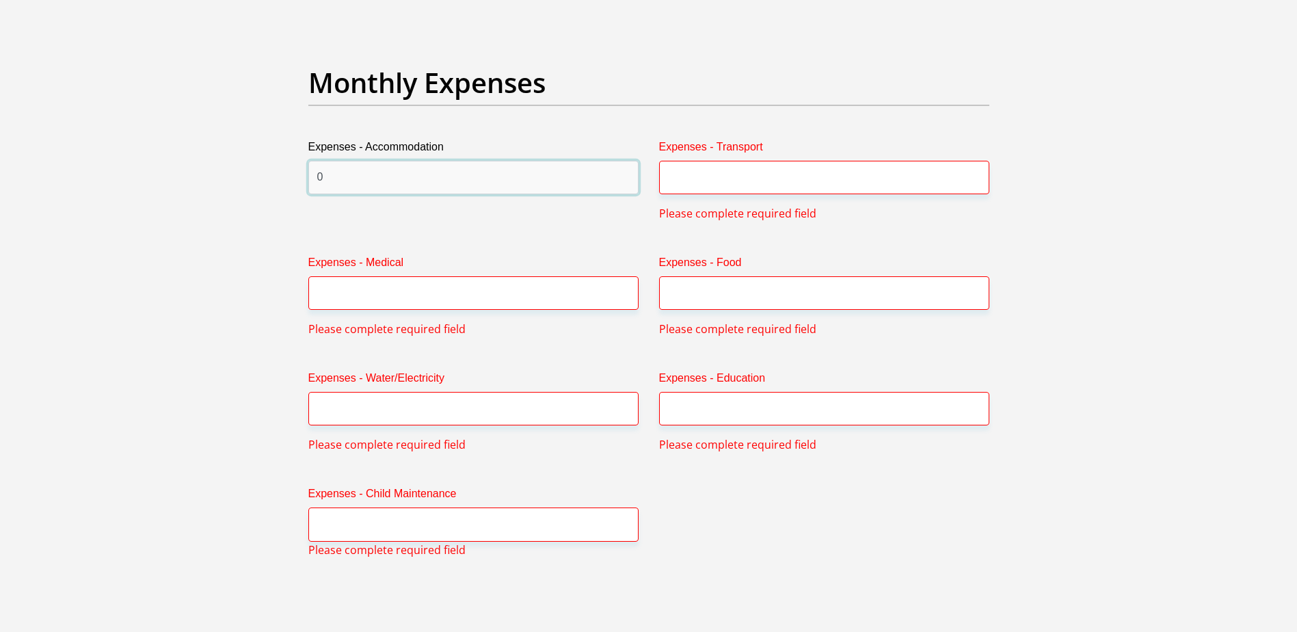
type input "0"
click at [712, 181] on input "Expenses - Transport" at bounding box center [824, 177] width 330 height 33
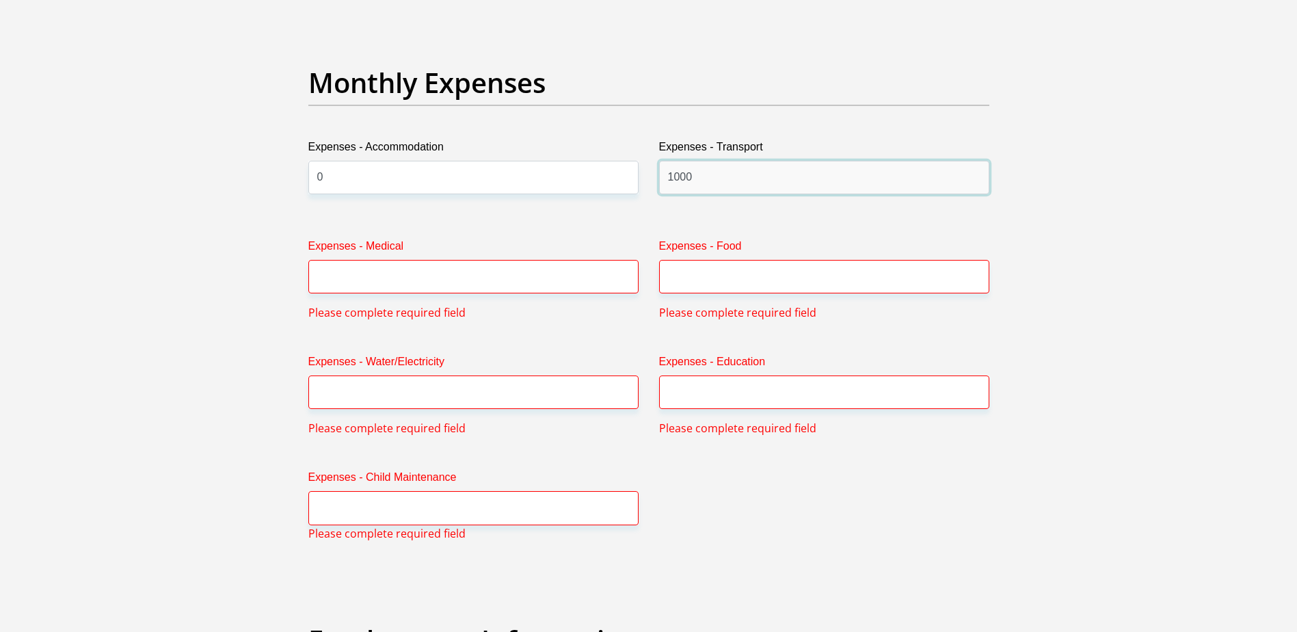
type input "1000"
click at [601, 258] on label "Expenses - Medical" at bounding box center [473, 249] width 330 height 22
click at [601, 260] on input "Expenses - Medical" at bounding box center [473, 276] width 330 height 33
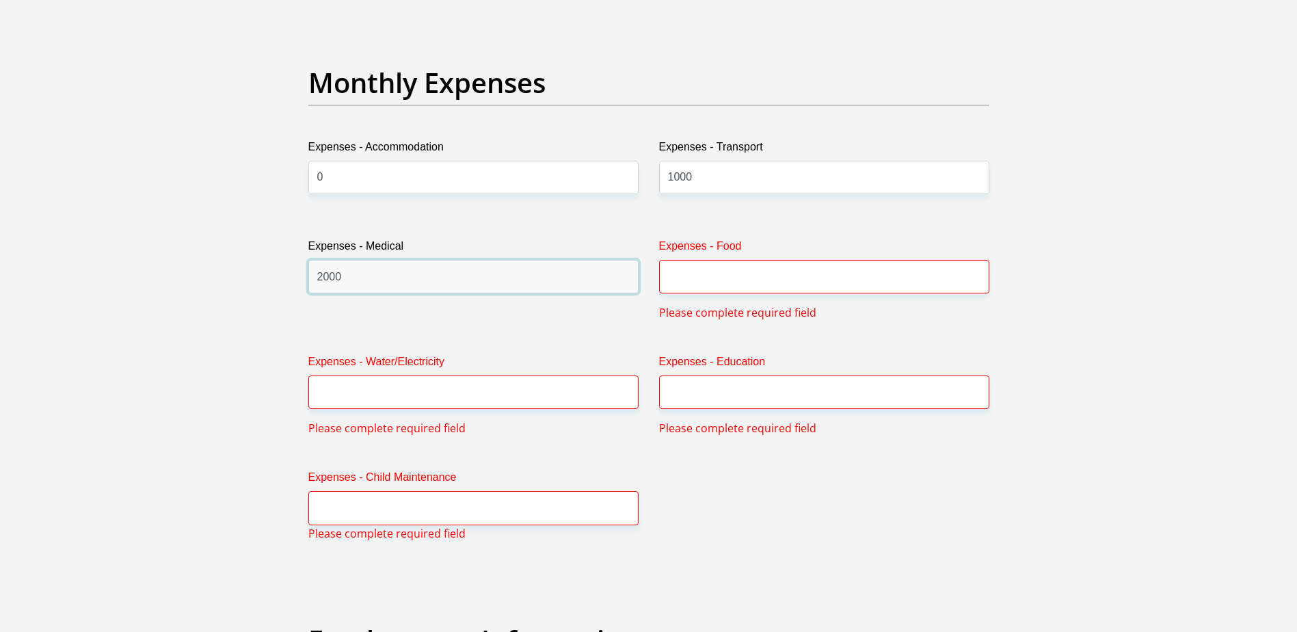
type input "2000"
click at [706, 283] on input "Expenses - Food" at bounding box center [824, 276] width 330 height 33
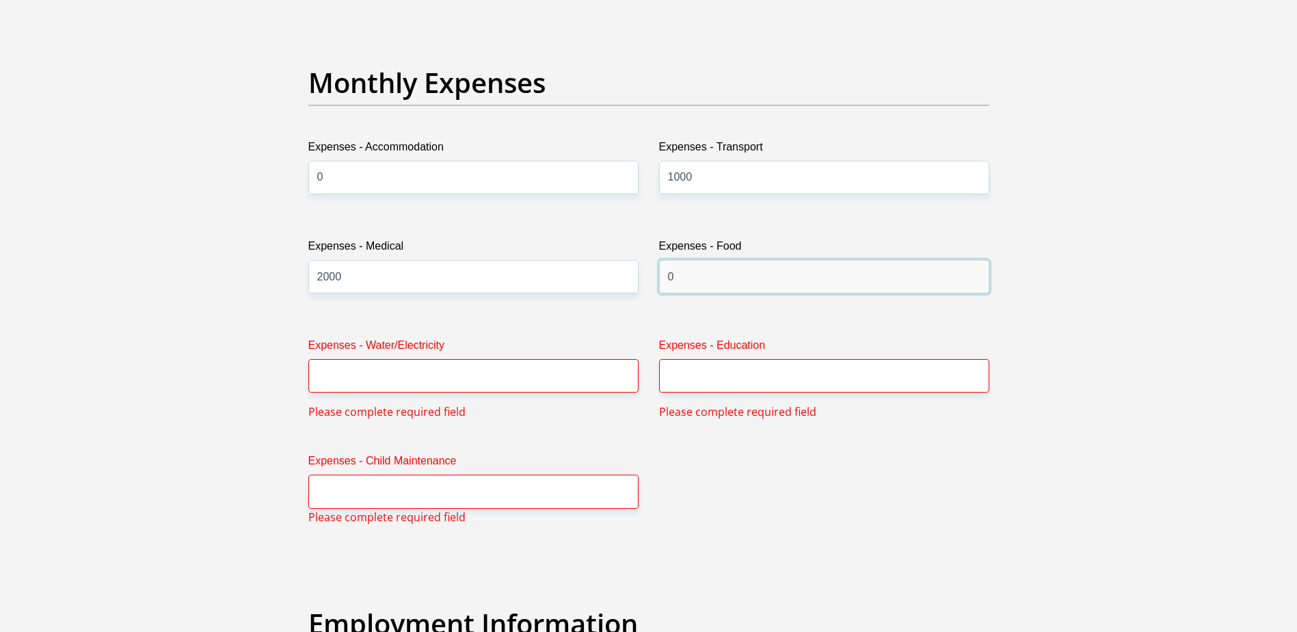
type input "0"
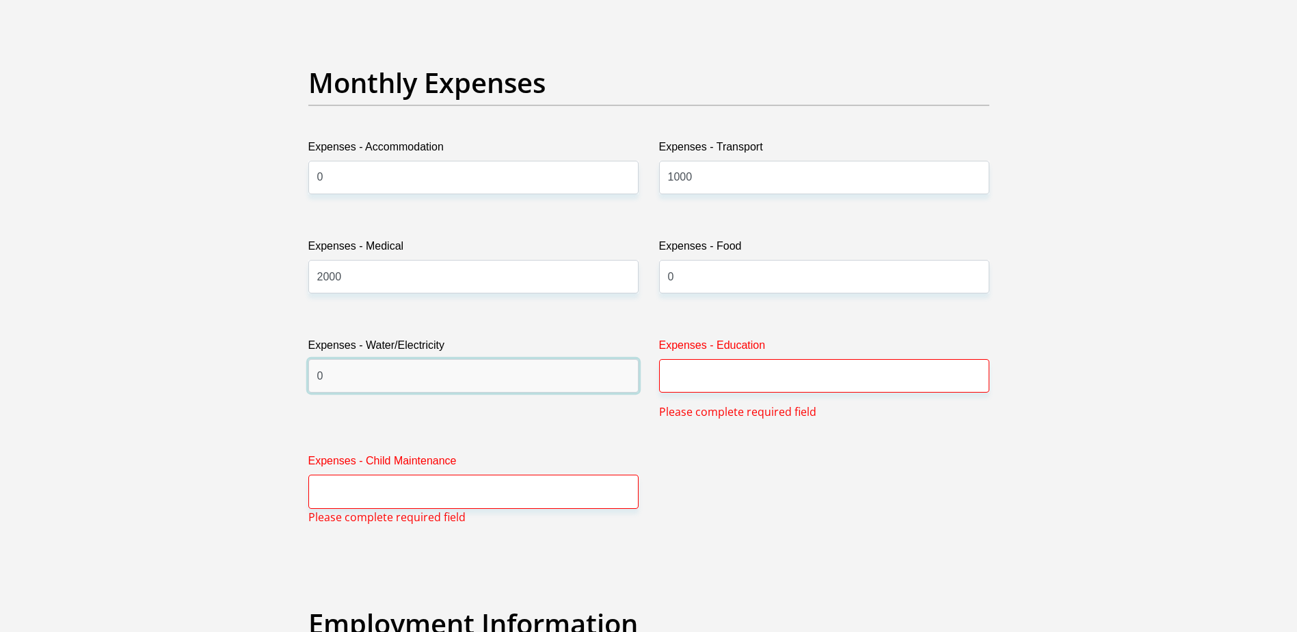
type input "0"
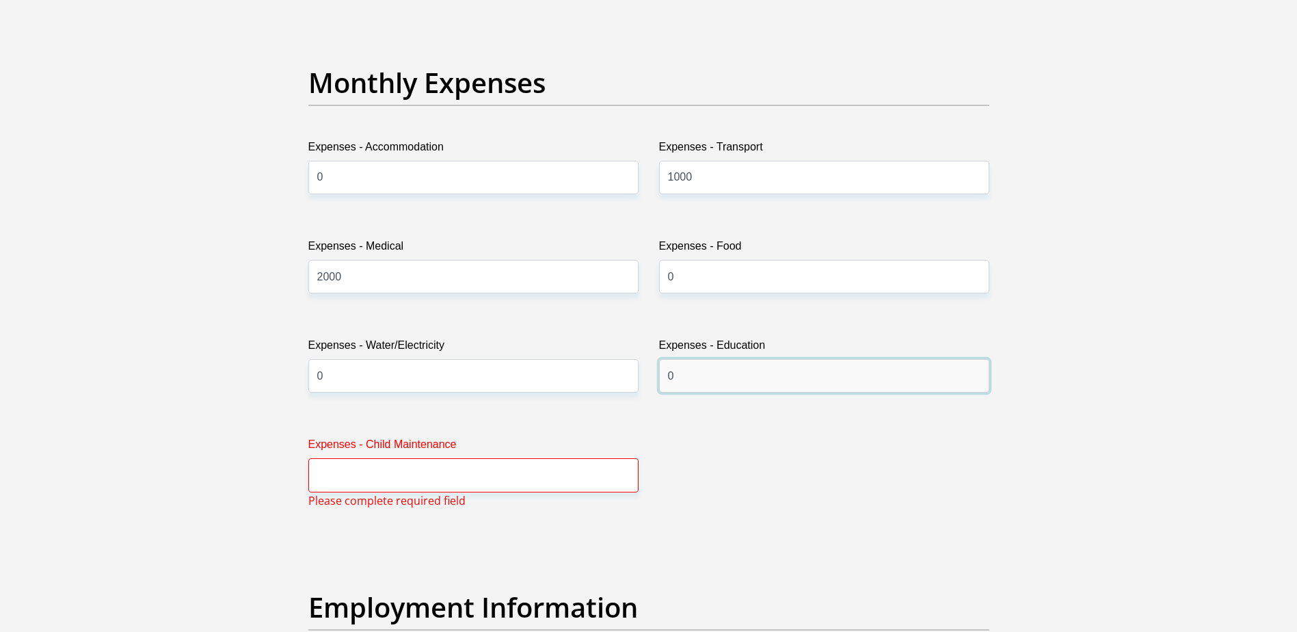
type input "0"
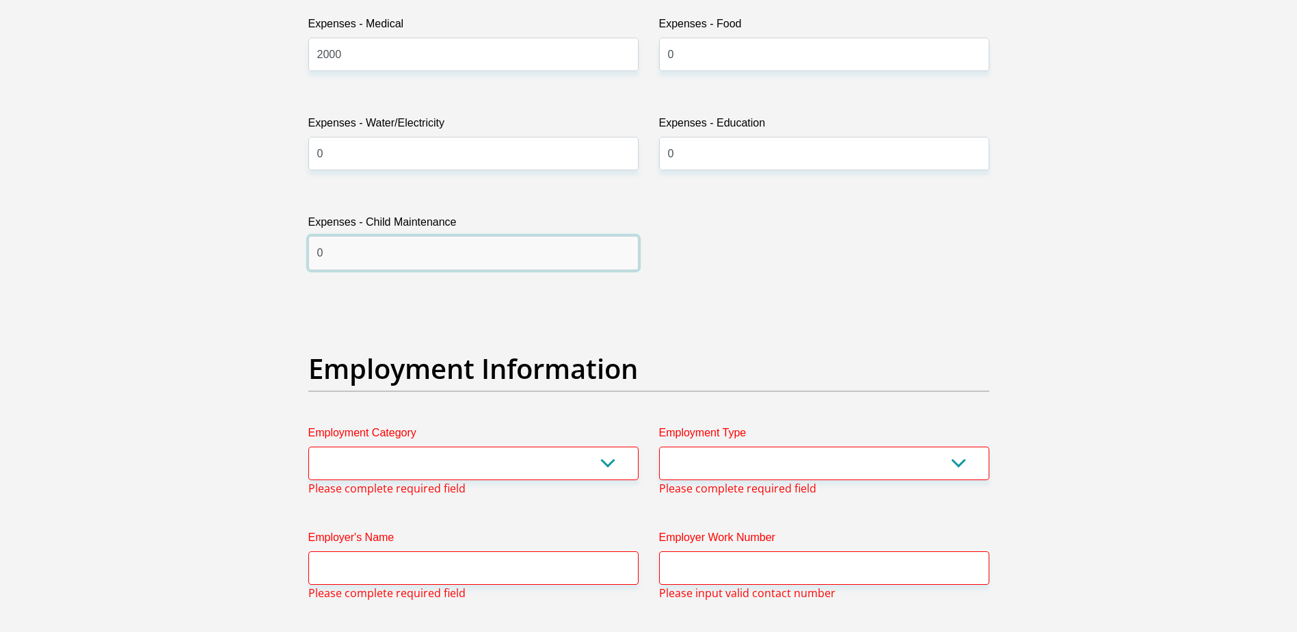
scroll to position [2149, 0]
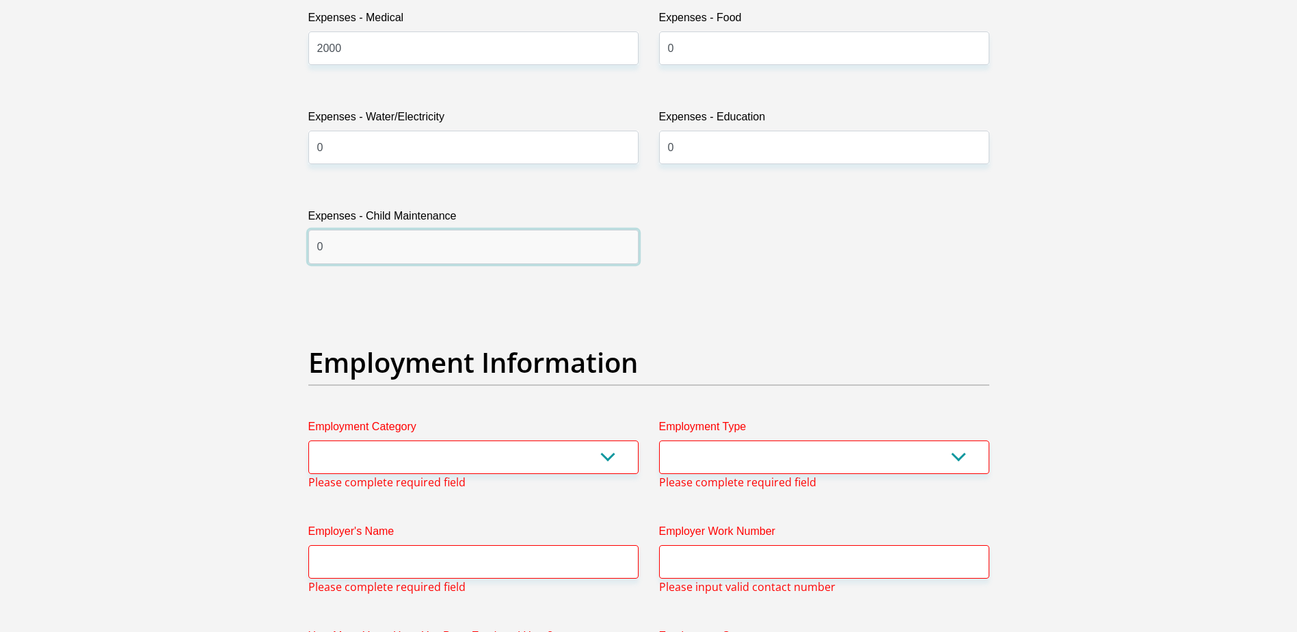
type input "0"
click at [481, 446] on select "AGRICULTURE ALCOHOL & TOBACCO CONSTRUCTION MATERIALS METALLURGY EQUIPMENT FOR R…" at bounding box center [473, 456] width 330 height 33
select select "17"
click at [308, 440] on select "AGRICULTURE ALCOHOL & TOBACCO CONSTRUCTION MATERIALS METALLURGY EQUIPMENT FOR R…" at bounding box center [473, 456] width 330 height 33
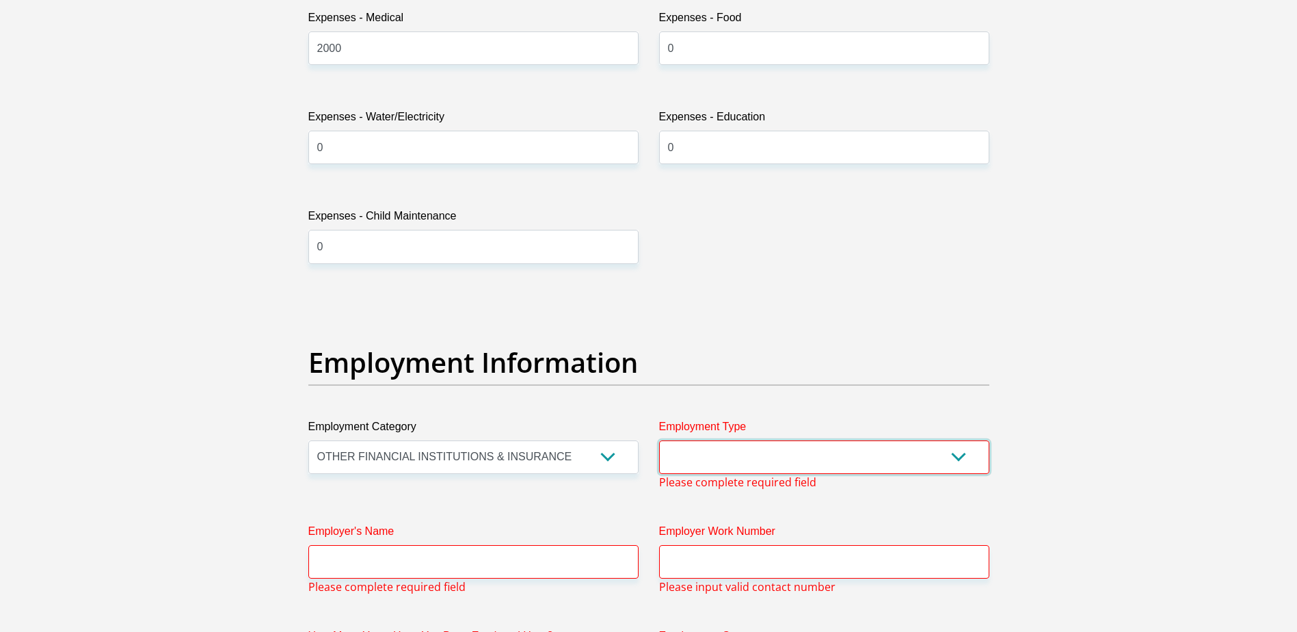
click at [686, 450] on select "College/Lecturer Craft Seller Creative Driver Executive Farmer Forces - Non Com…" at bounding box center [824, 456] width 330 height 33
select select "Student"
click at [659, 440] on select "College/Lecturer Craft Seller Creative Driver Executive Farmer Forces - Non Com…" at bounding box center [824, 456] width 330 height 33
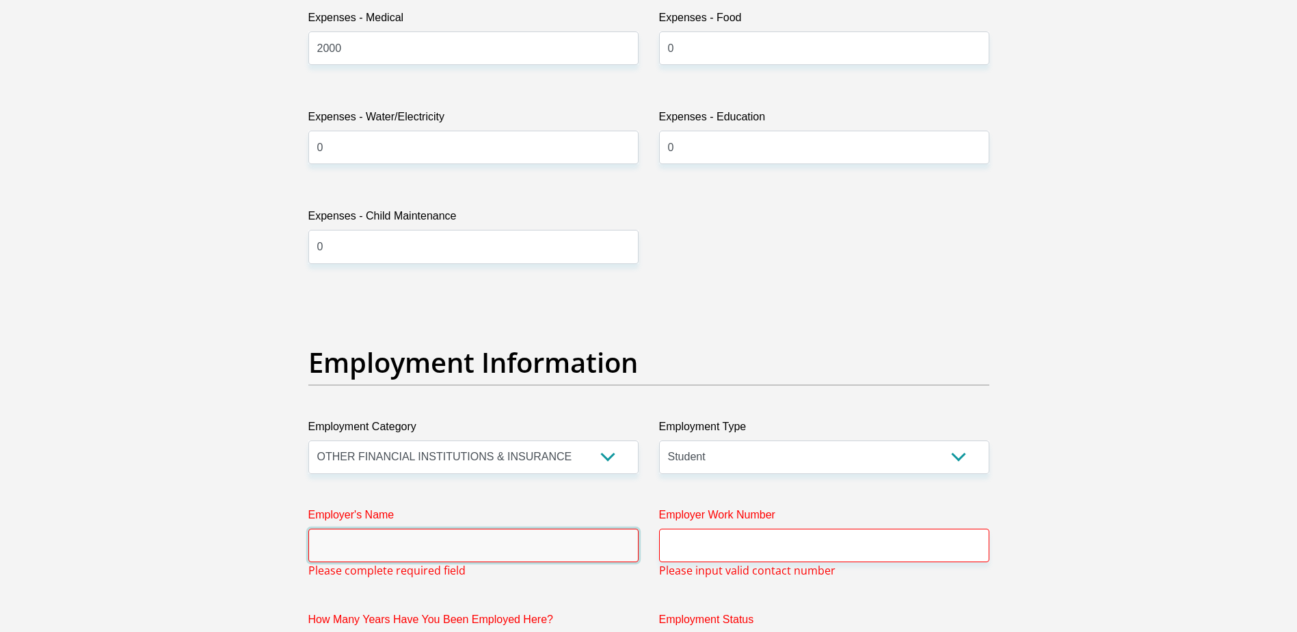
click at [560, 541] on input "Employer's Name" at bounding box center [473, 544] width 330 height 33
type input "EtonNomineesPtyLtd"
type input "0618253898"
type input "[PERSON_NAME]"
type input "Swanepoel"
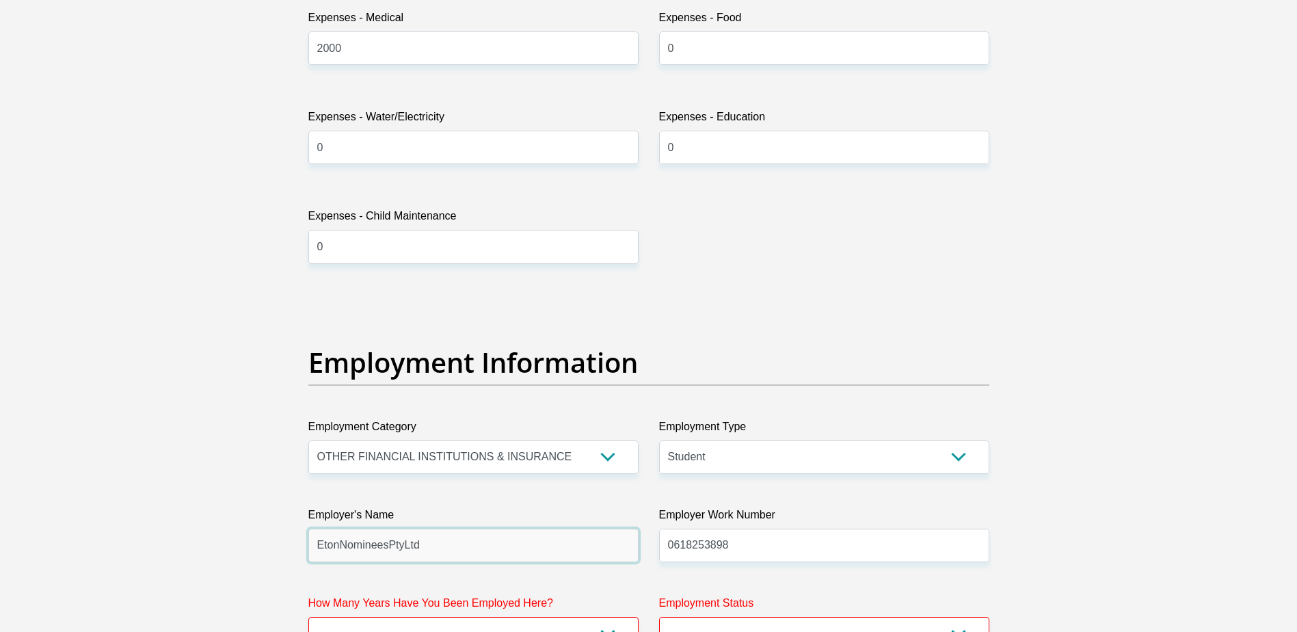
type input "EtonNomineesPtyLtd"
click at [766, 556] on input "0618253898" at bounding box center [824, 544] width 330 height 33
click at [765, 554] on input "0618253898" at bounding box center [824, 544] width 330 height 33
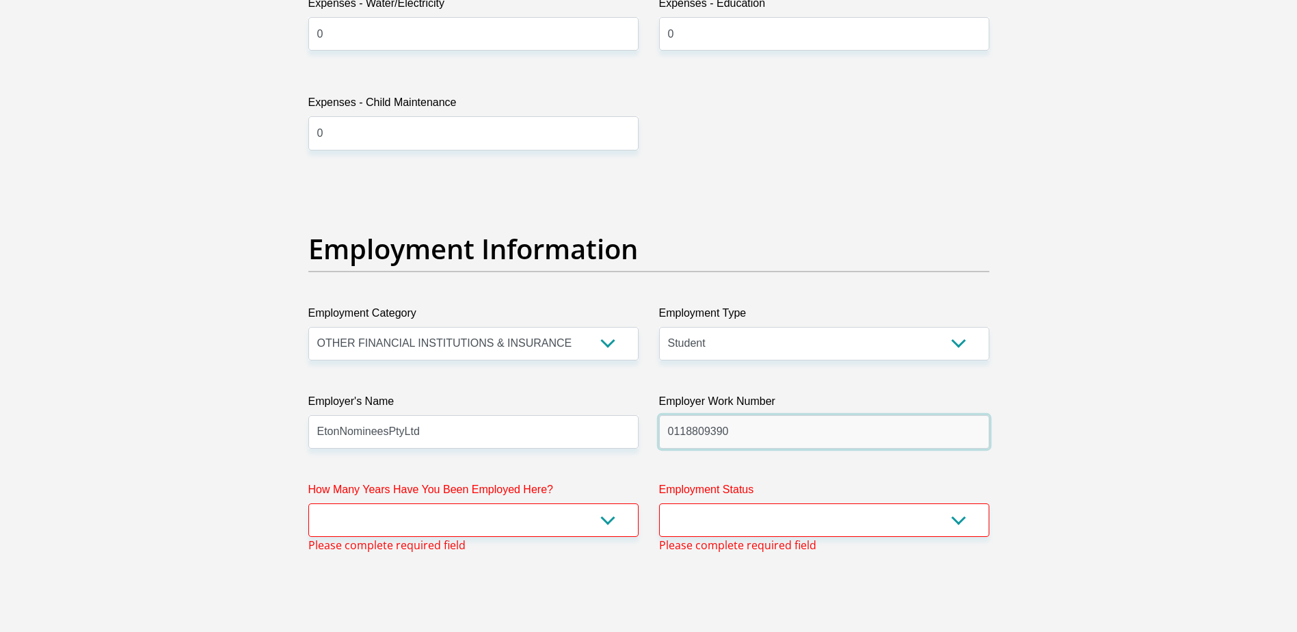
type input "0118809390"
click at [547, 523] on select "less than 1 year 1-3 years 3-5 years 5+ years" at bounding box center [473, 519] width 330 height 33
select select "24"
click at [308, 503] on select "less than 1 year 1-3 years 3-5 years 5+ years" at bounding box center [473, 519] width 330 height 33
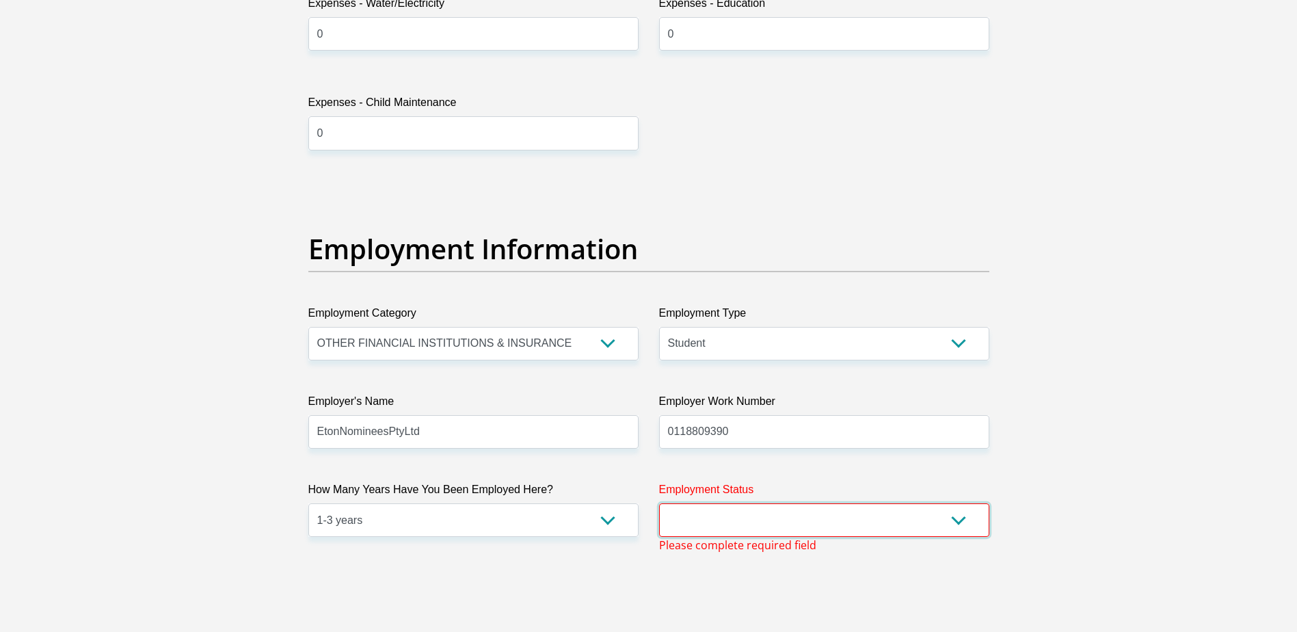
click at [736, 511] on select "Permanent/Full-time Part-time/Casual [DEMOGRAPHIC_DATA] Worker Self-Employed Ho…" at bounding box center [824, 519] width 330 height 33
select select "7"
click at [659, 503] on select "Permanent/Full-time Part-time/Casual [DEMOGRAPHIC_DATA] Worker Self-Employed Ho…" at bounding box center [824, 519] width 330 height 33
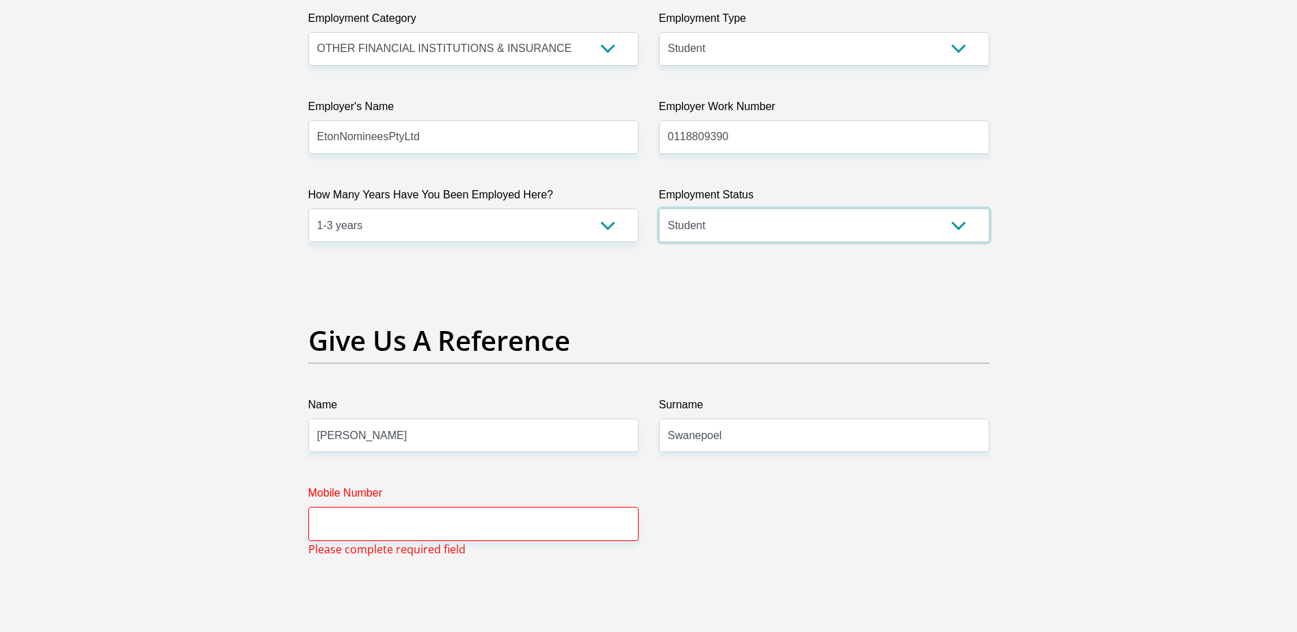
scroll to position [2604, 0]
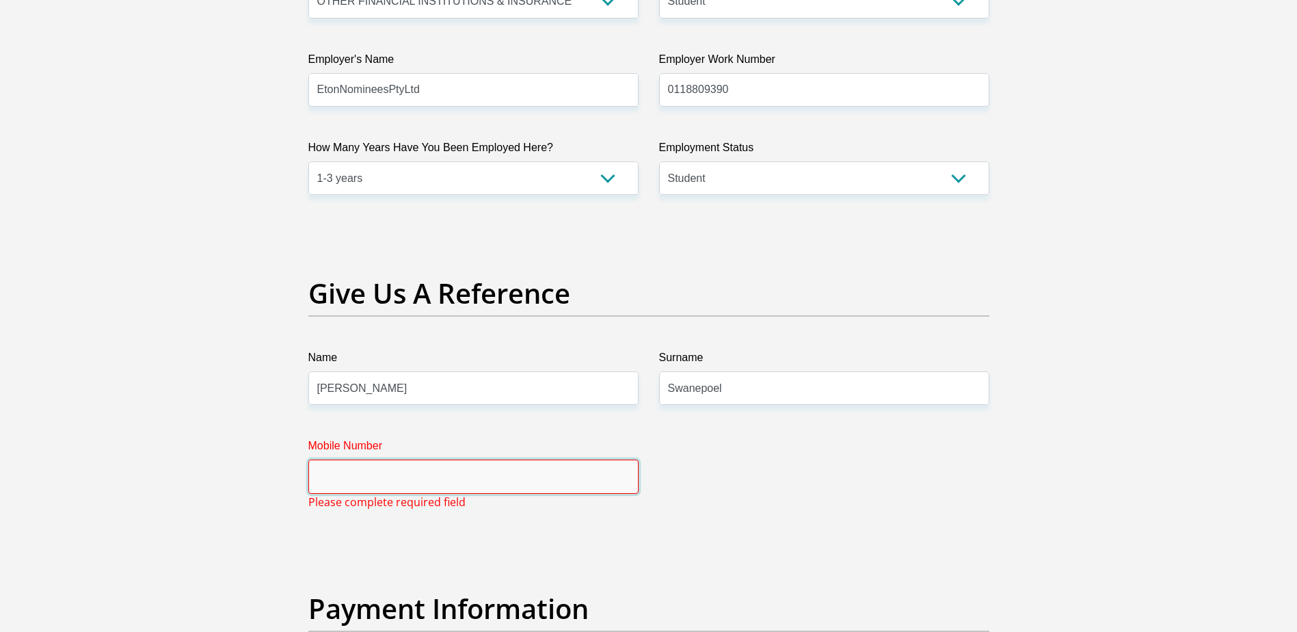
click at [590, 481] on input "Mobile Number" at bounding box center [473, 475] width 330 height 33
click at [608, 394] on input "[PERSON_NAME]" at bounding box center [473, 387] width 330 height 33
click at [567, 380] on input "[PERSON_NAME]" at bounding box center [473, 387] width 330 height 33
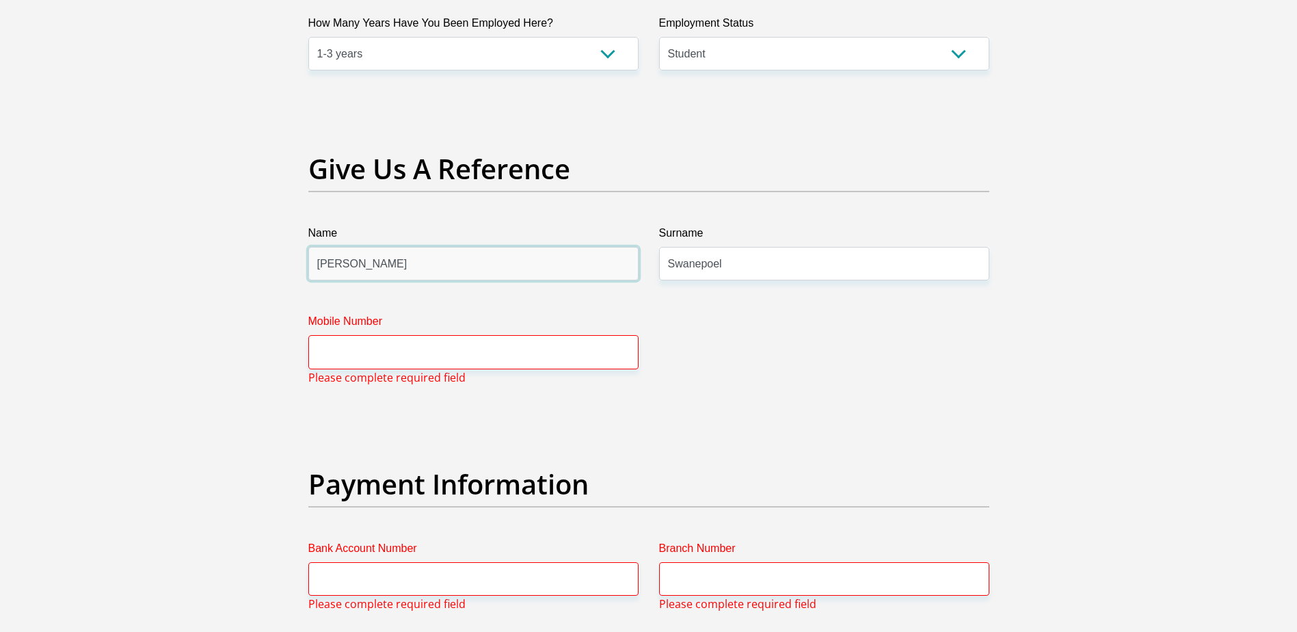
scroll to position [2946, 0]
